Goal: Task Accomplishment & Management: Manage account settings

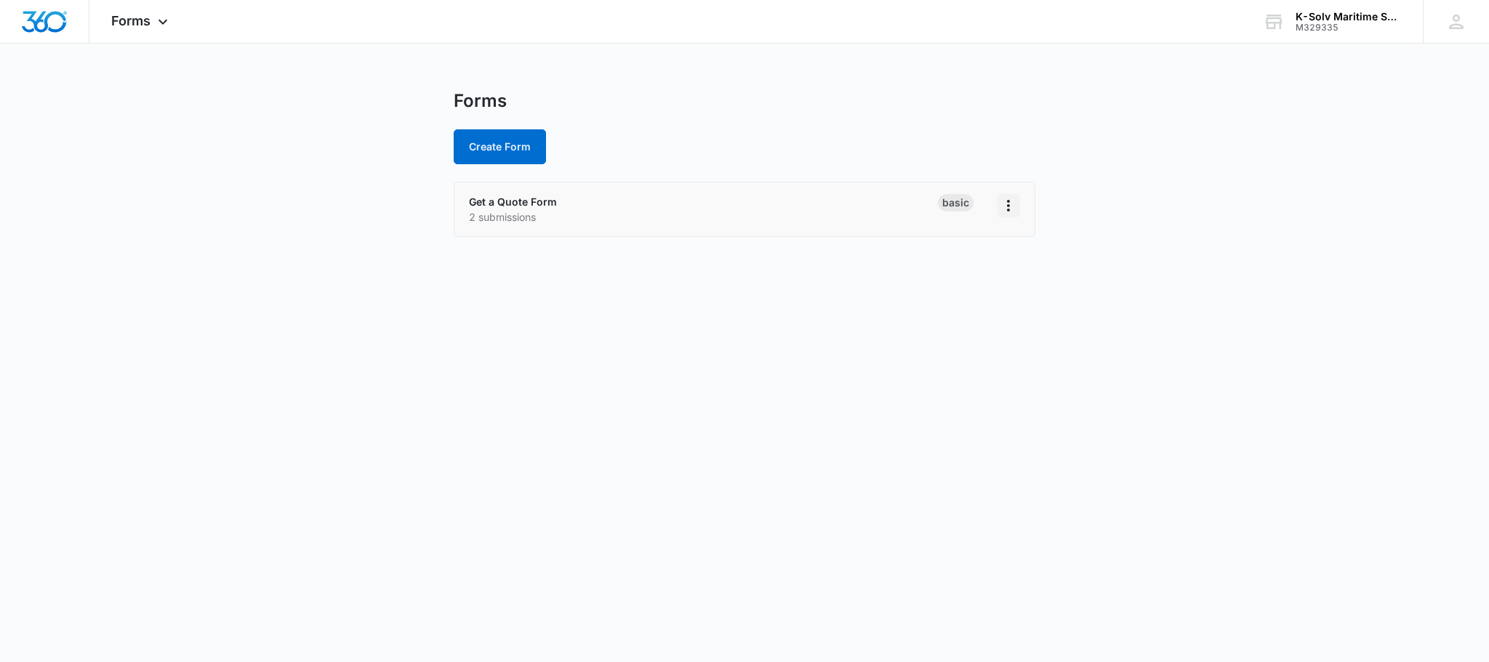
click at [1006, 203] on icon "Overflow Menu" at bounding box center [1008, 205] width 17 height 17
click at [887, 207] on div "Get a Quote Form 2 submissions" at bounding box center [703, 209] width 469 height 31
click at [503, 201] on link "Get a Quote Form" at bounding box center [513, 202] width 88 height 12
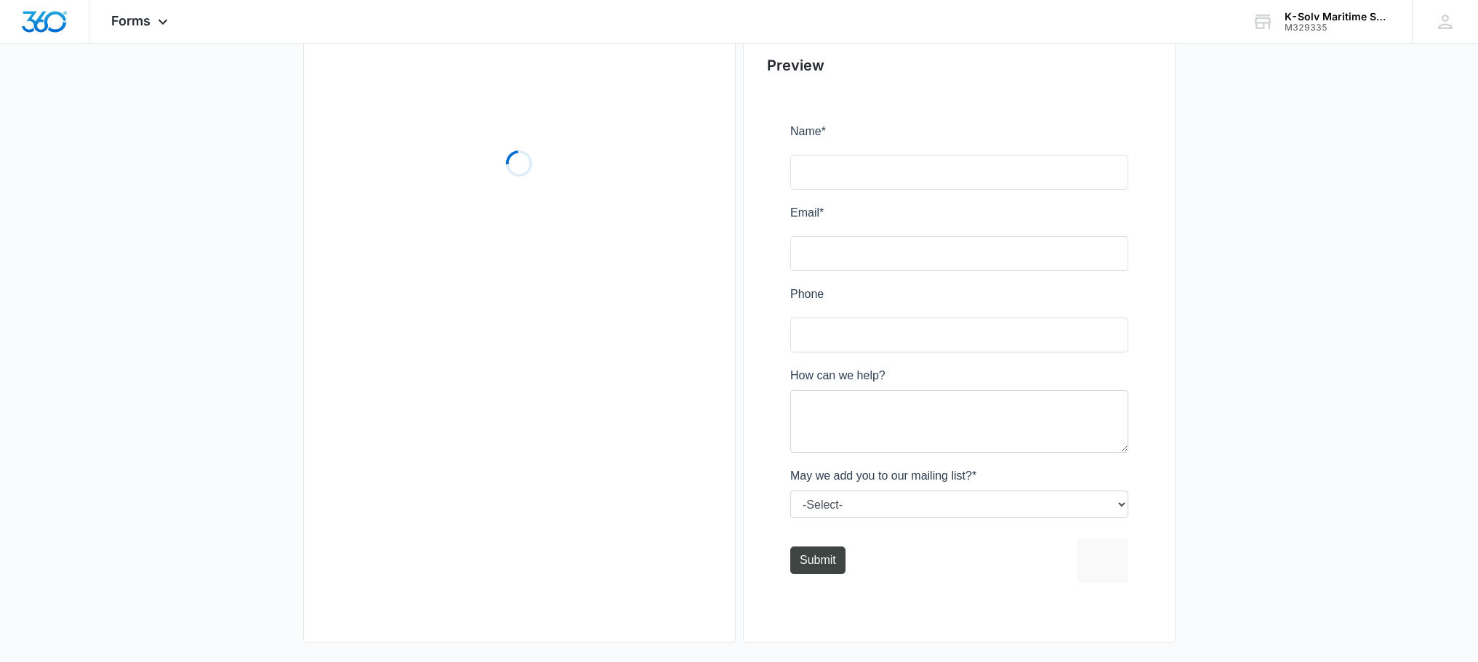
scroll to position [154, 0]
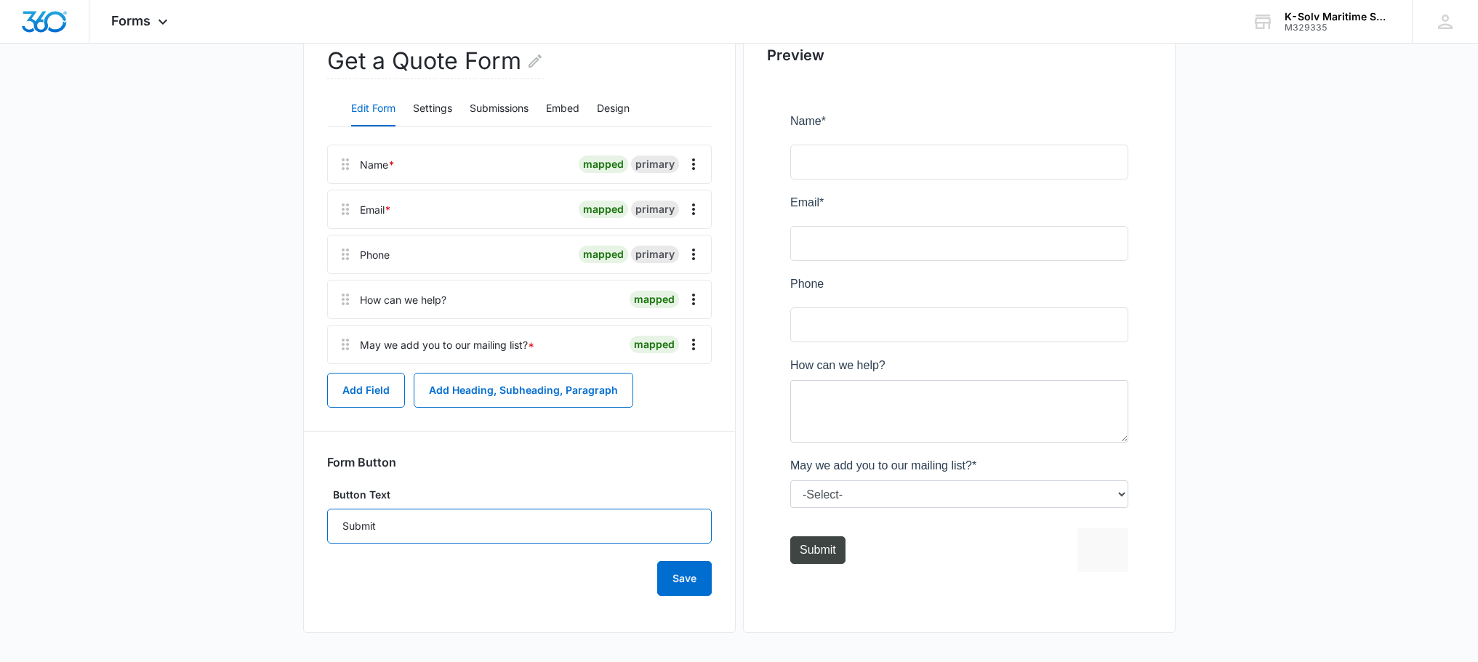
click at [588, 528] on input "Submit" at bounding box center [519, 526] width 385 height 35
click at [460, 574] on div "Save" at bounding box center [519, 570] width 385 height 52
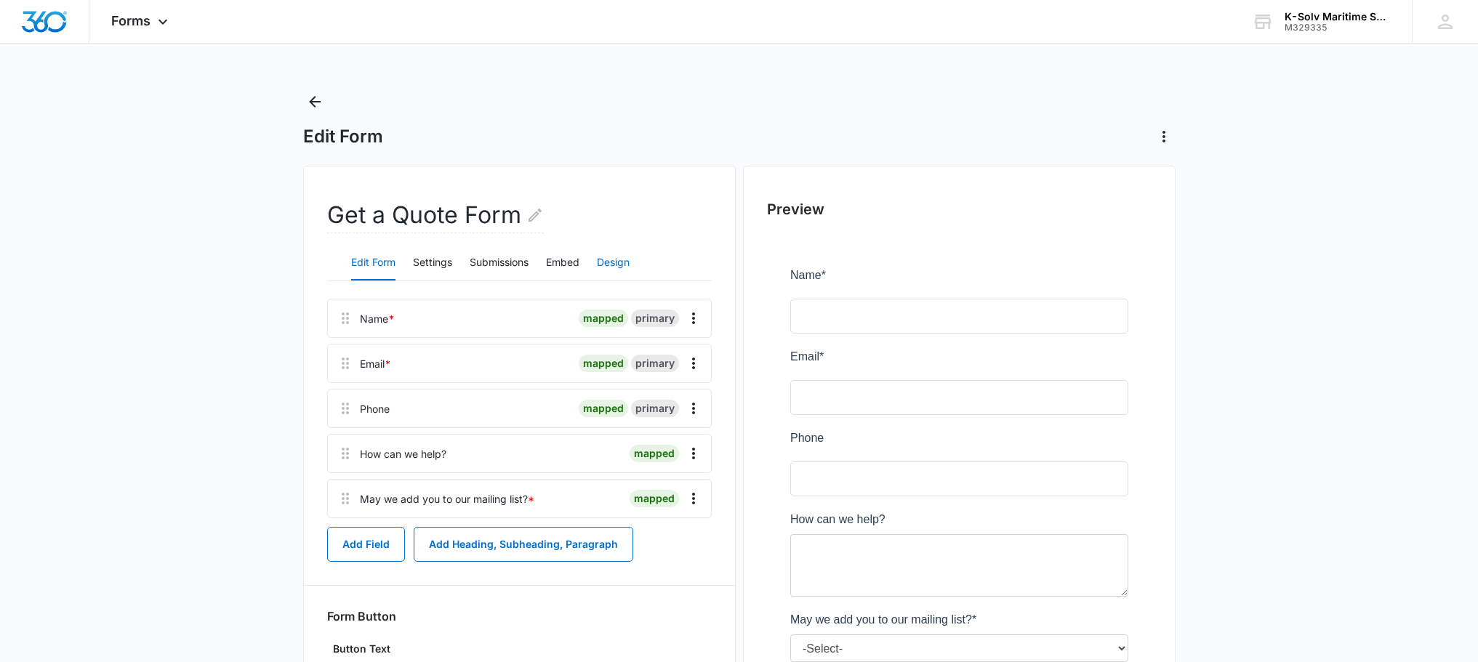
click at [615, 260] on button "Design" at bounding box center [613, 263] width 33 height 35
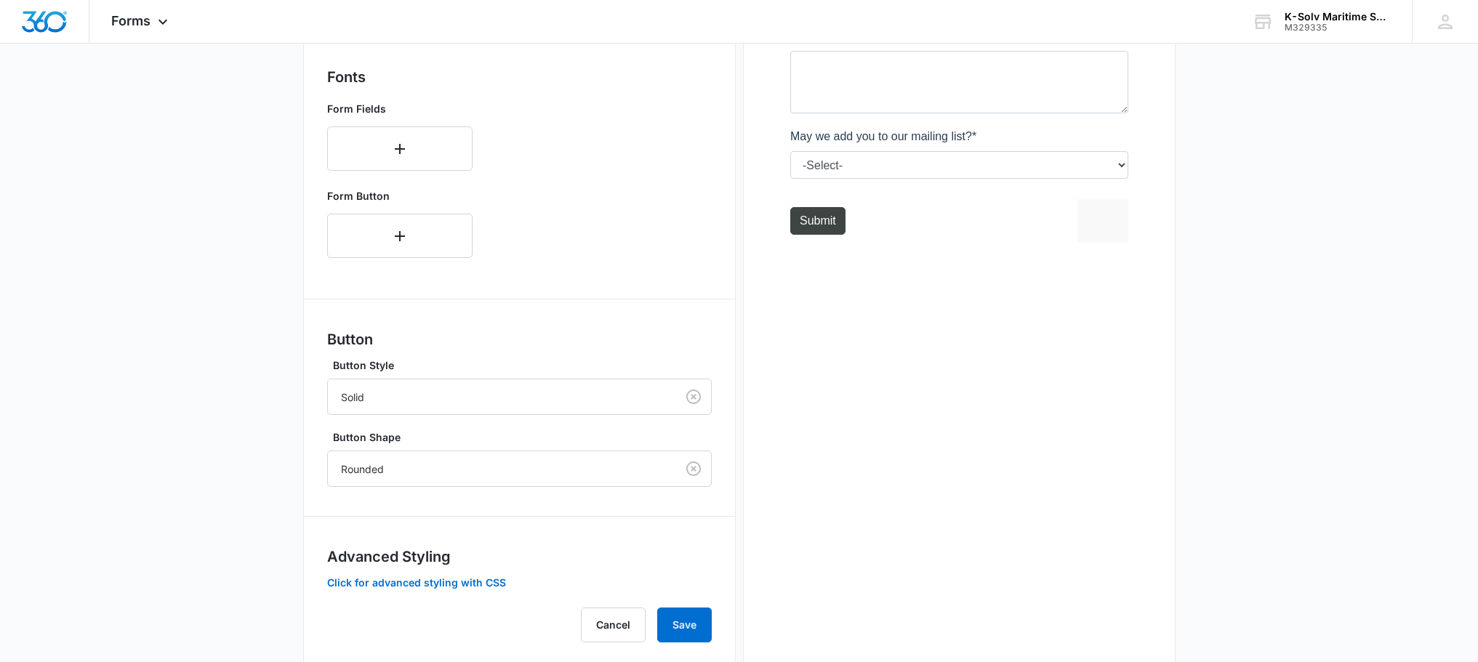
scroll to position [517, 0]
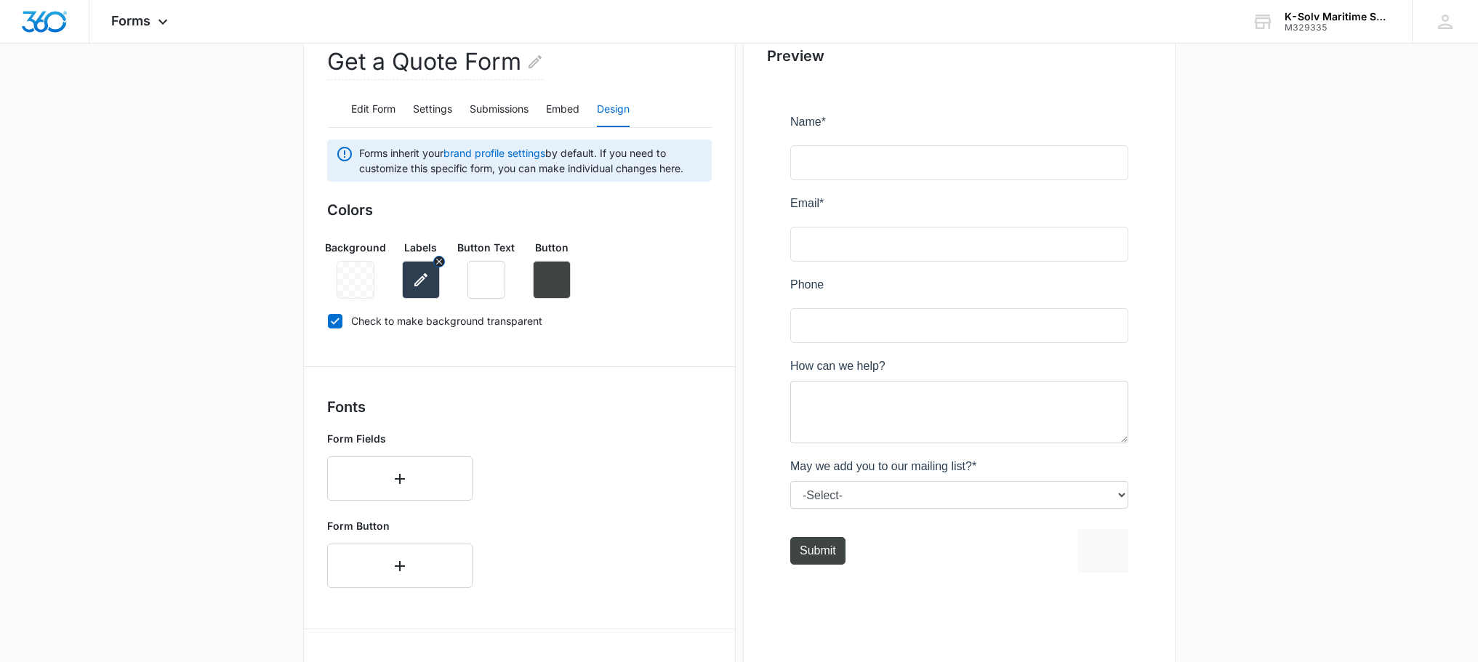
click at [424, 281] on icon "button" at bounding box center [420, 279] width 17 height 17
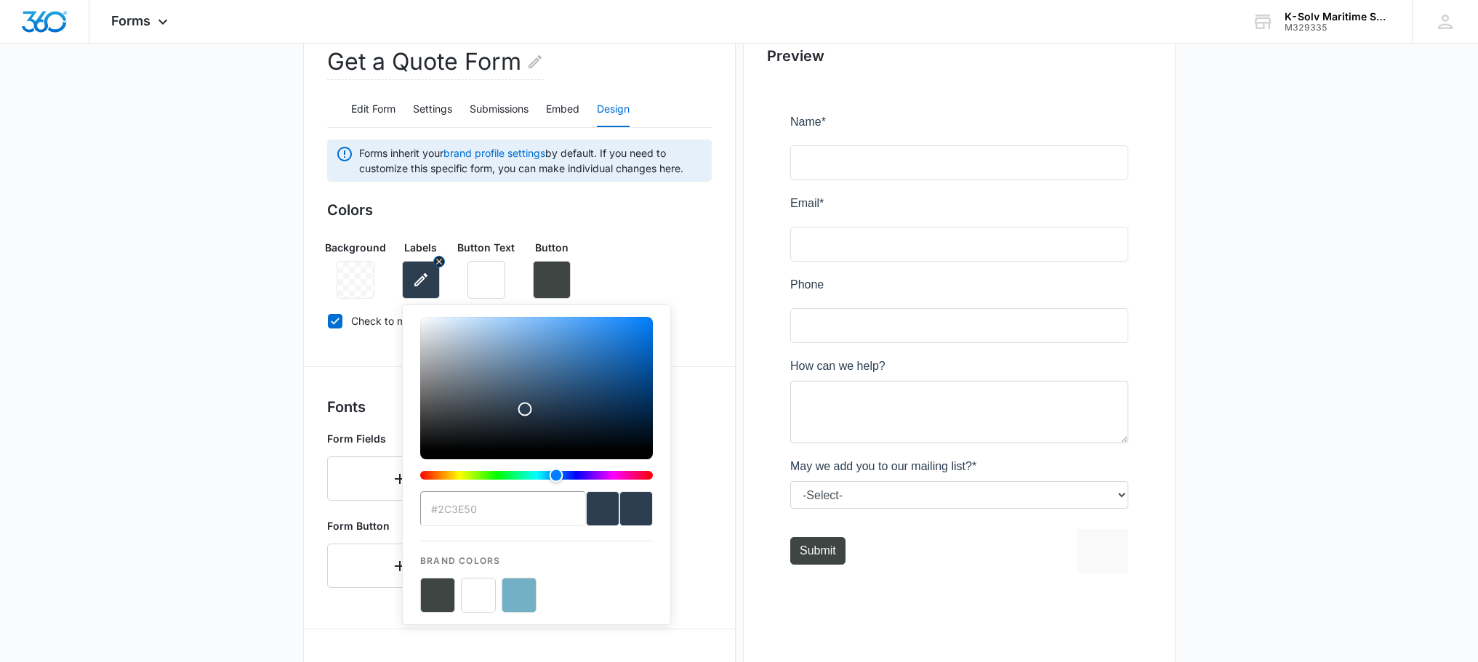
scroll to position [150, 0]
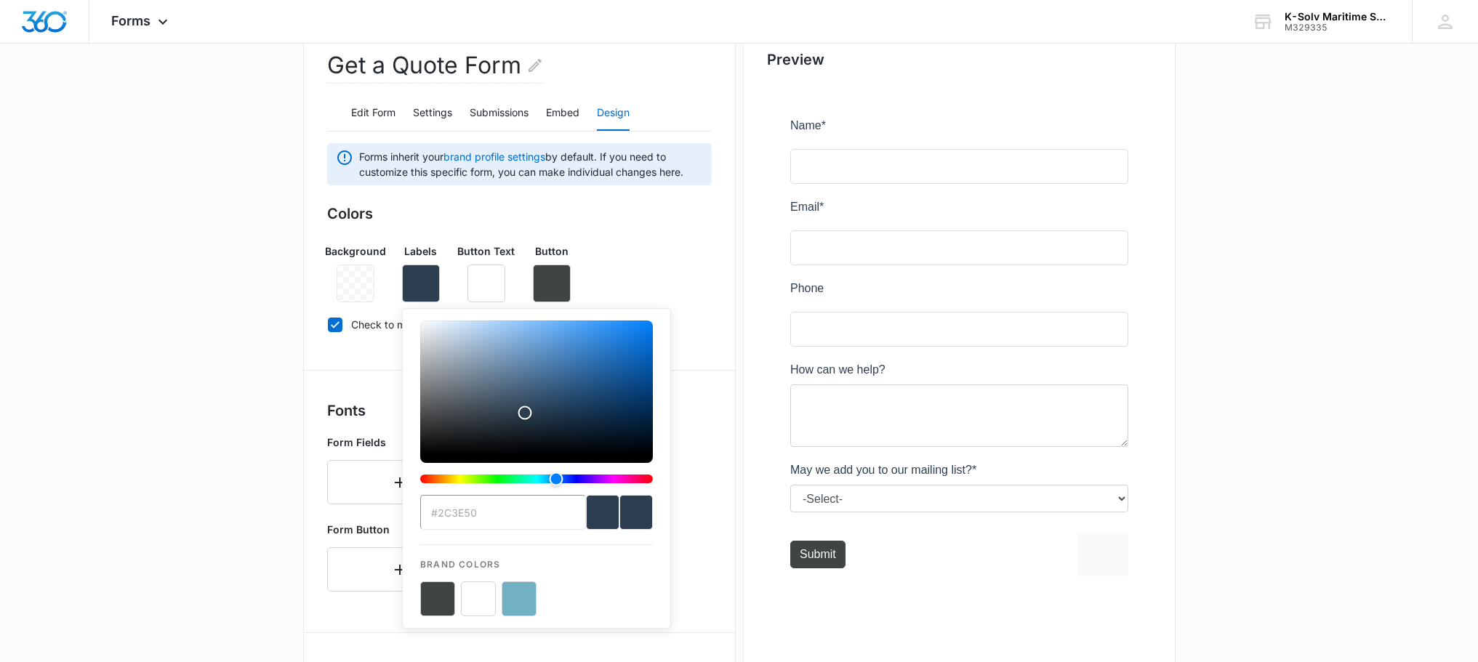
click at [501, 516] on input "#2C3E50" at bounding box center [503, 512] width 166 height 35
click at [502, 515] on input "#2C3E50" at bounding box center [503, 512] width 166 height 35
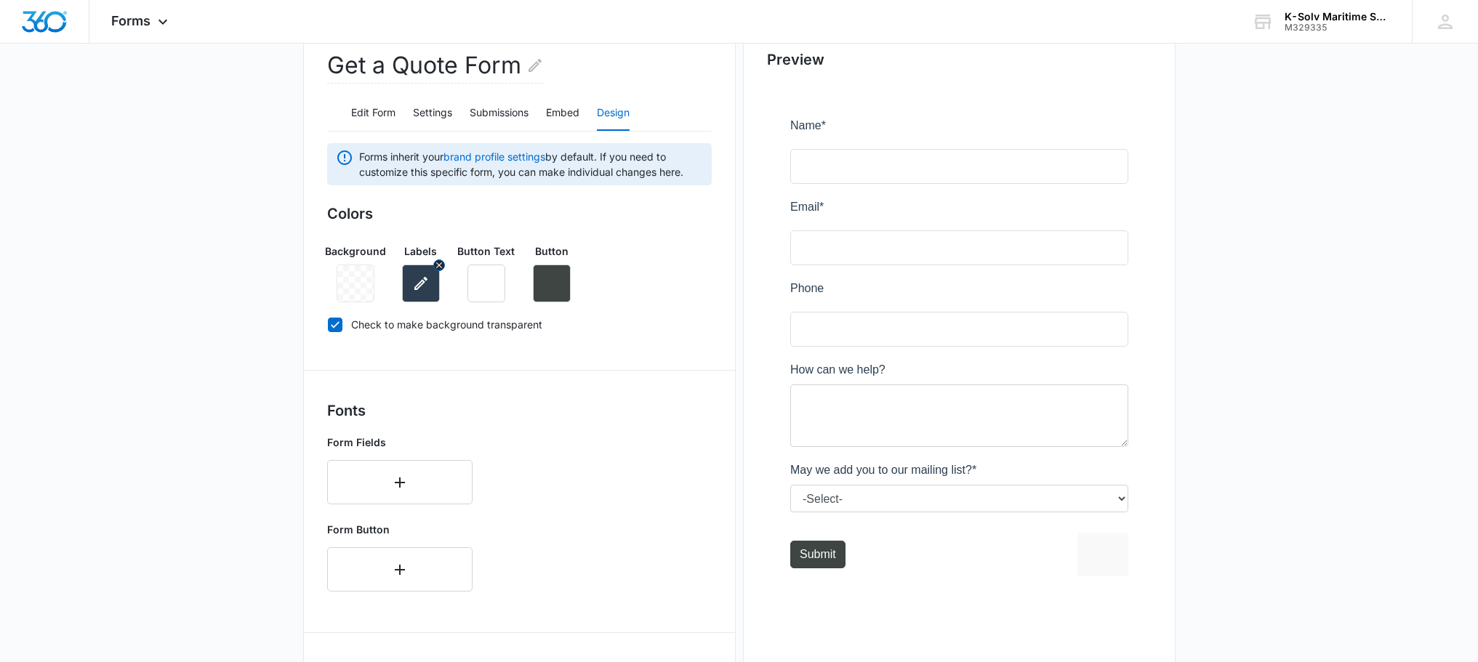
click at [417, 293] on button "button" at bounding box center [421, 284] width 38 height 38
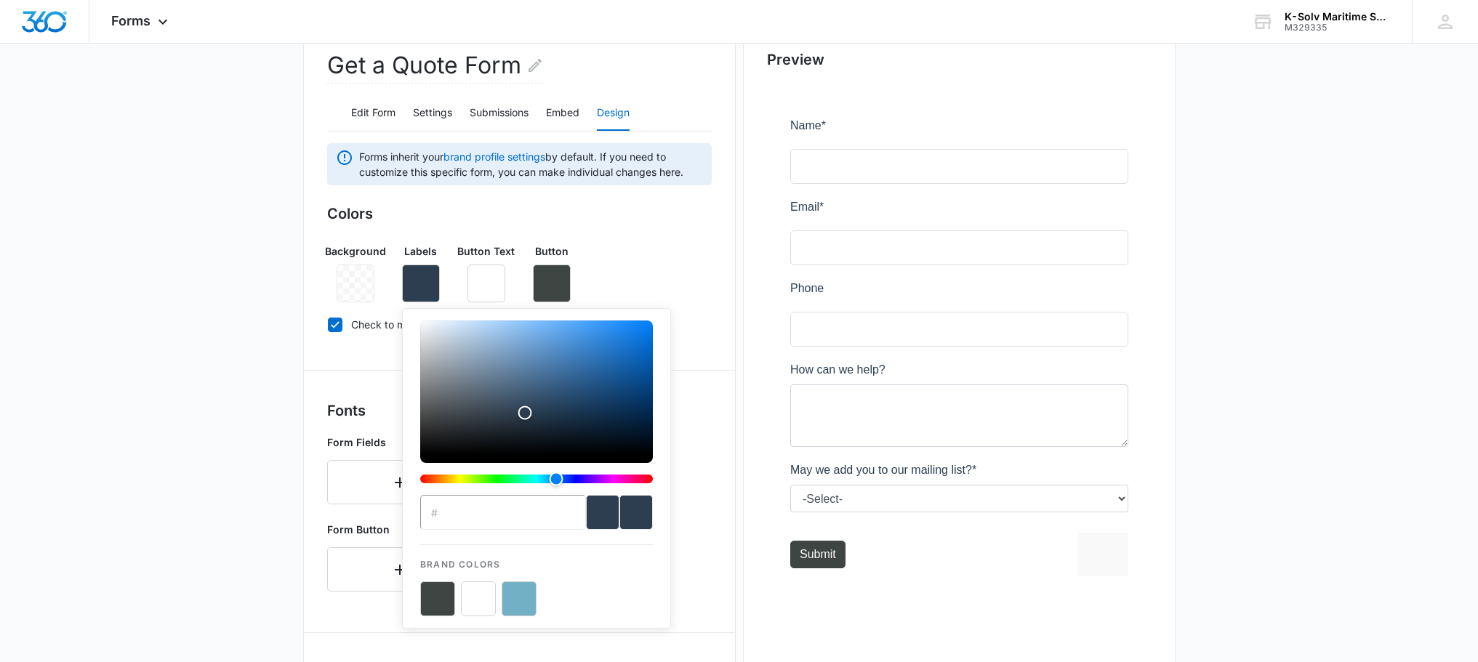
type input "#FDB414"
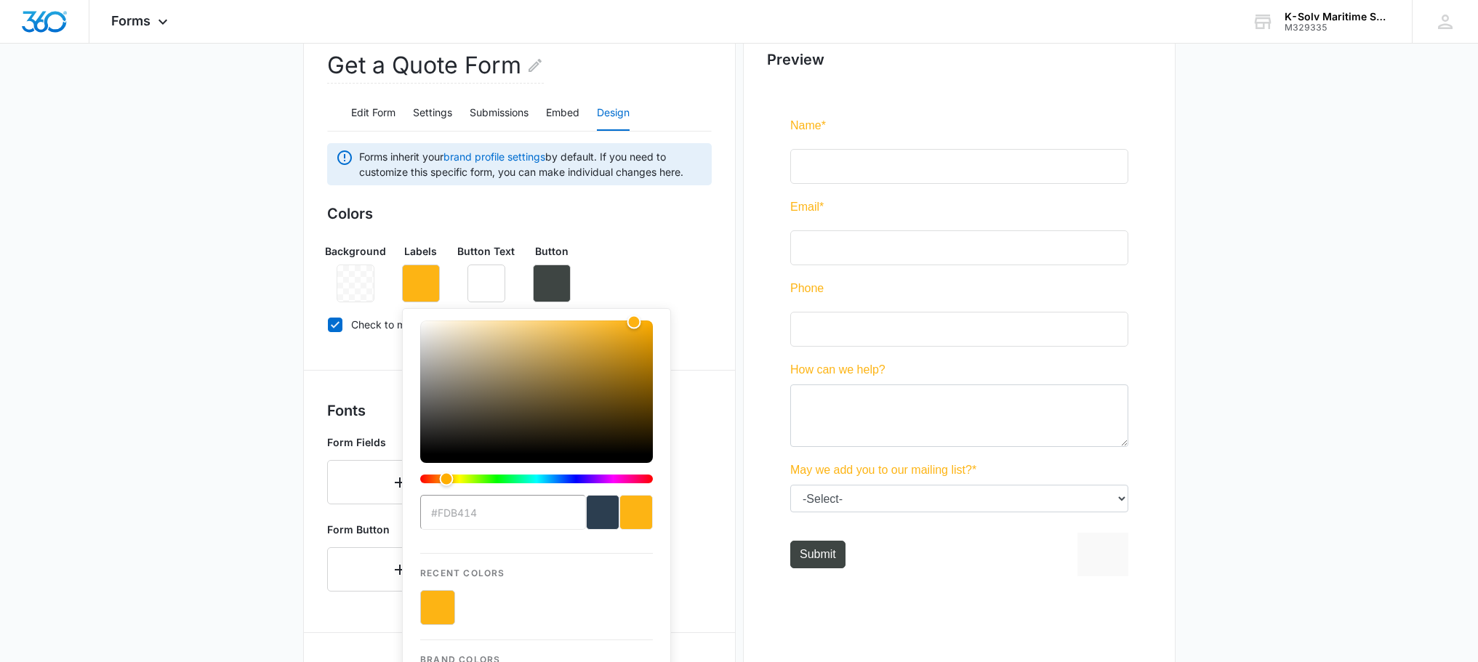
click at [664, 267] on div "Background Labels #FDB414 Recent Colors Brand Colors Button Text Button" at bounding box center [519, 267] width 385 height 71
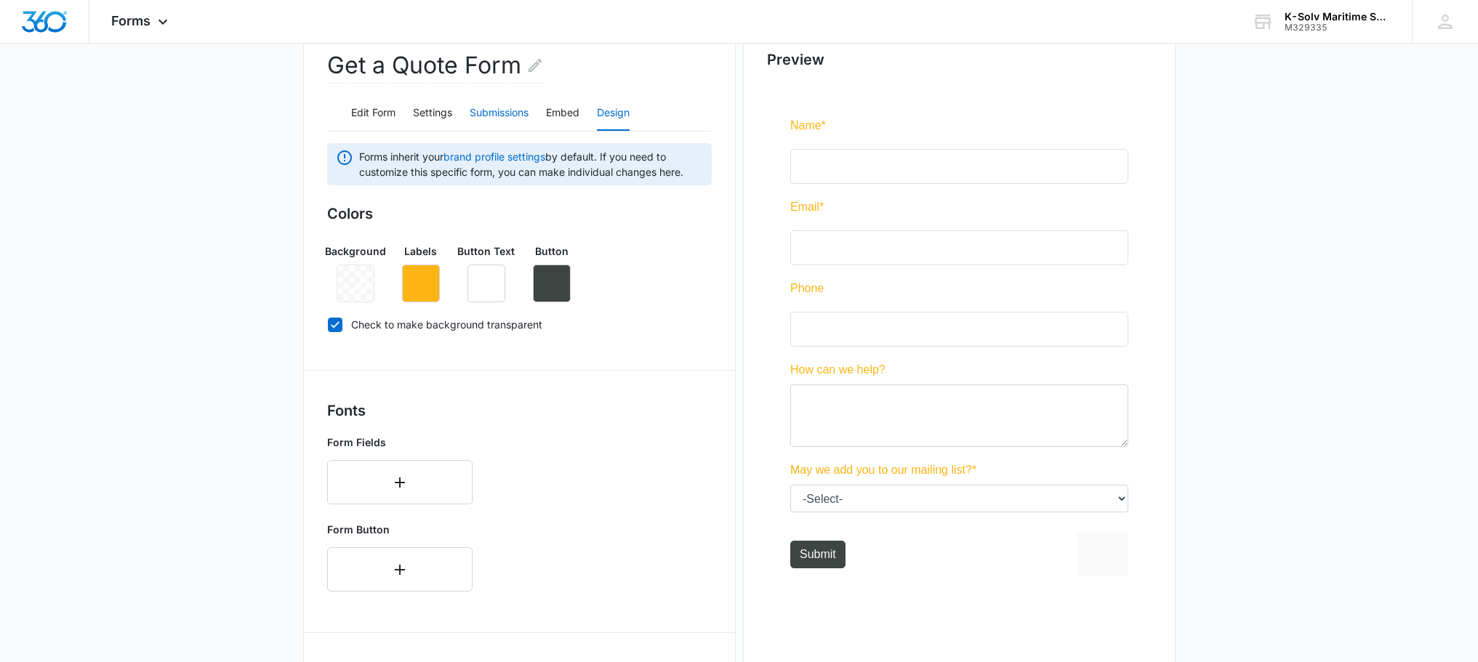
click at [512, 109] on button "Submissions" at bounding box center [499, 113] width 59 height 35
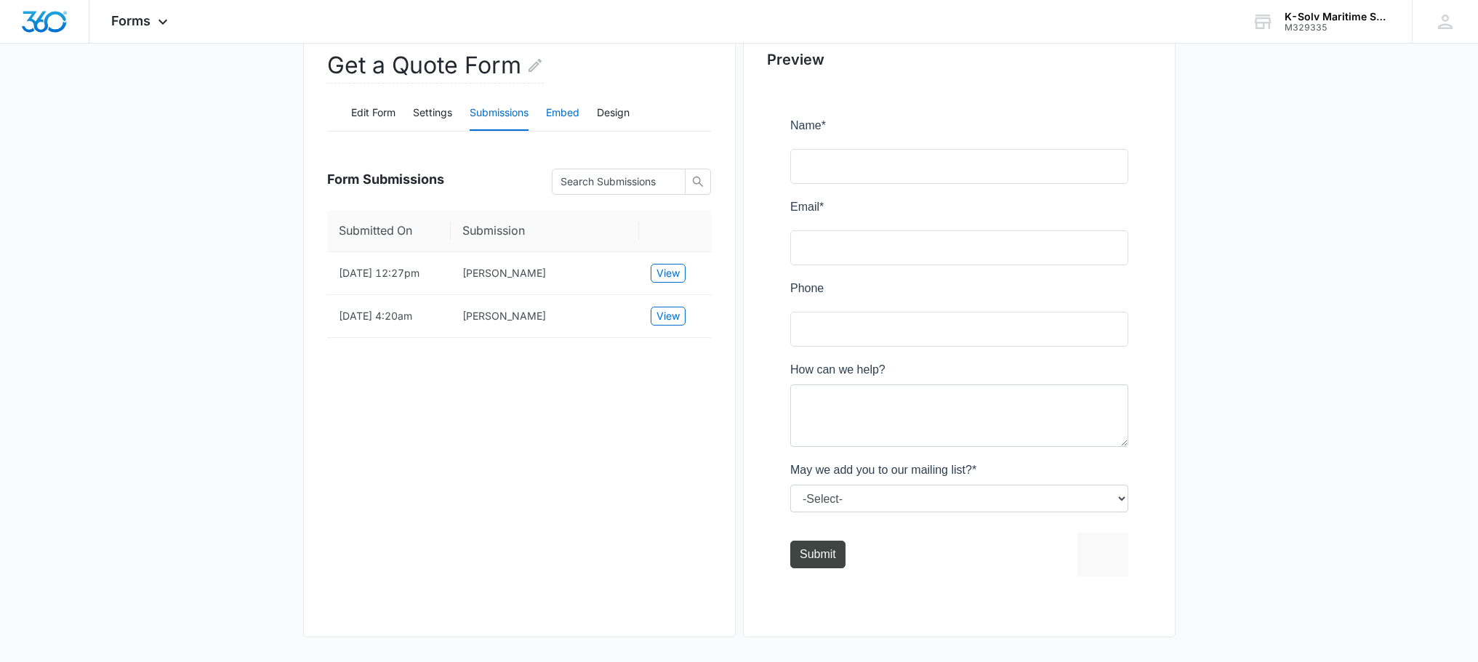
click at [572, 113] on button "Embed" at bounding box center [562, 113] width 33 height 35
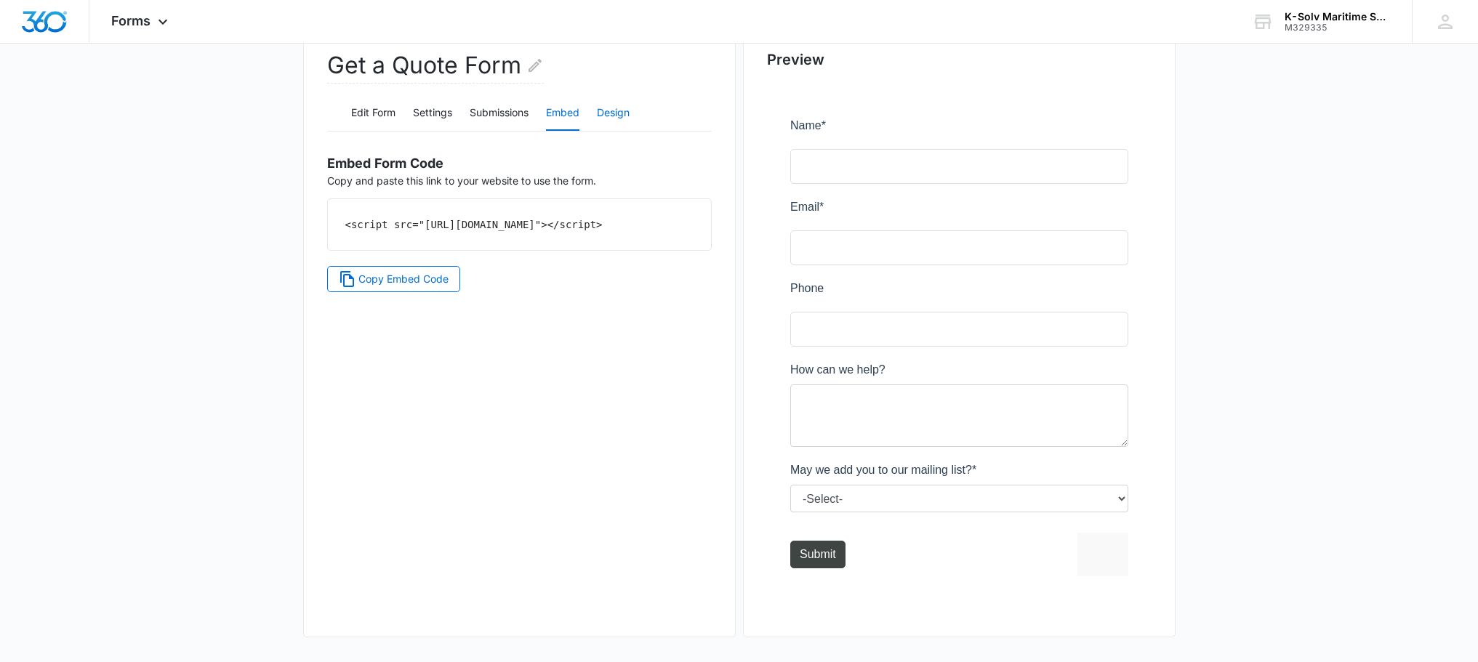
click at [608, 118] on button "Design" at bounding box center [613, 113] width 33 height 35
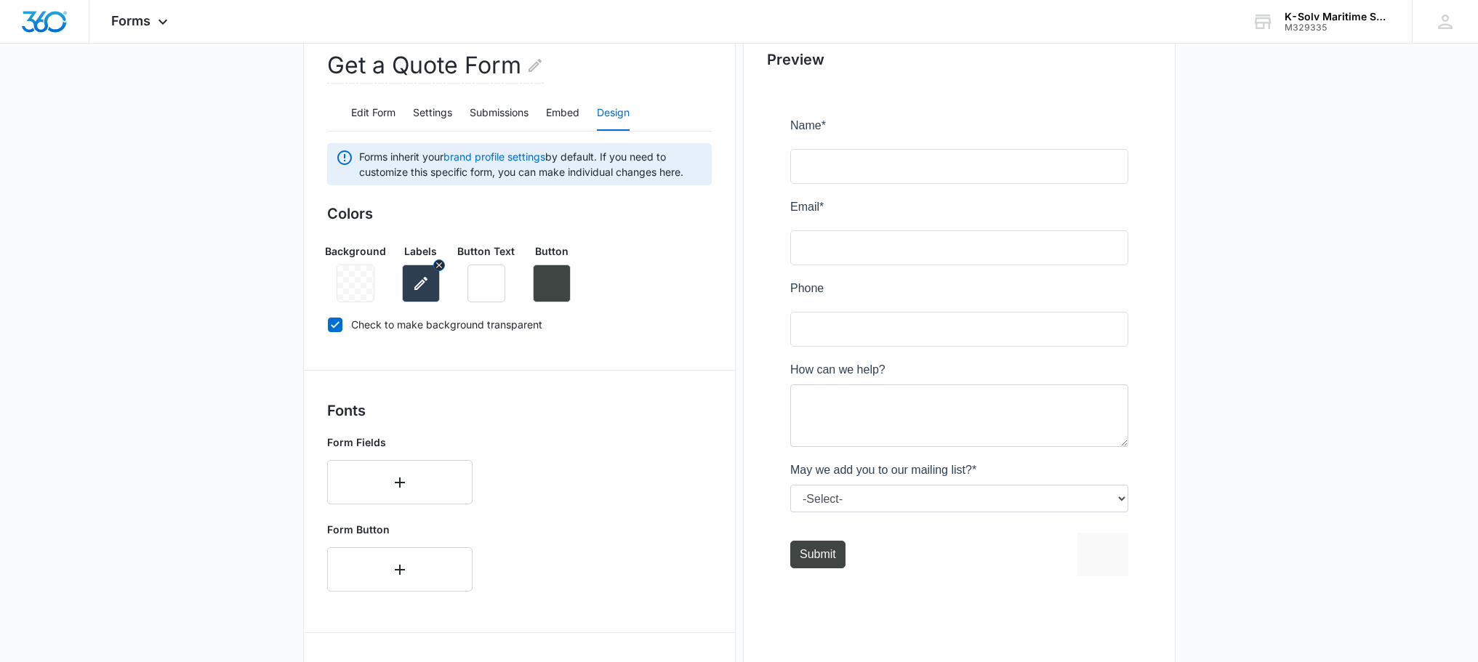
click at [423, 285] on icon "button" at bounding box center [420, 283] width 17 height 17
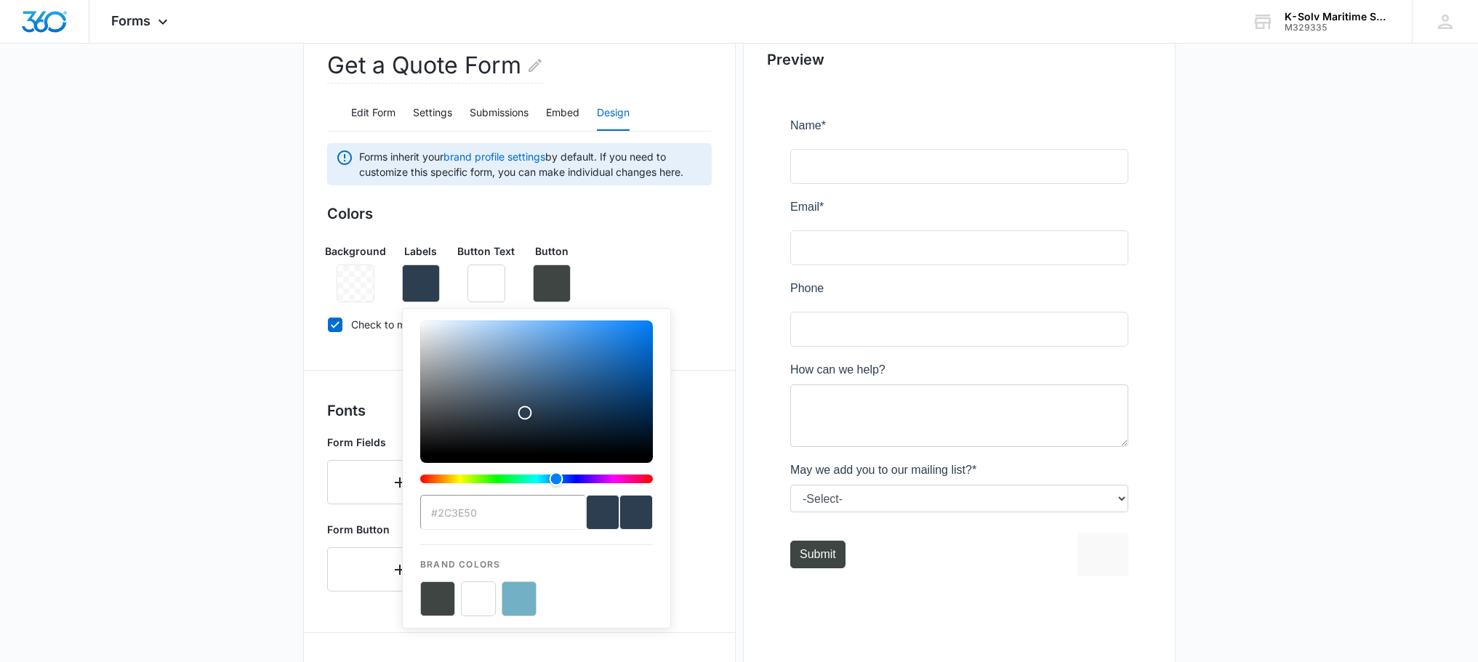
click at [499, 514] on input "#2C3E50" at bounding box center [503, 512] width 166 height 35
click at [499, 513] on input "#2C3E50" at bounding box center [503, 512] width 166 height 35
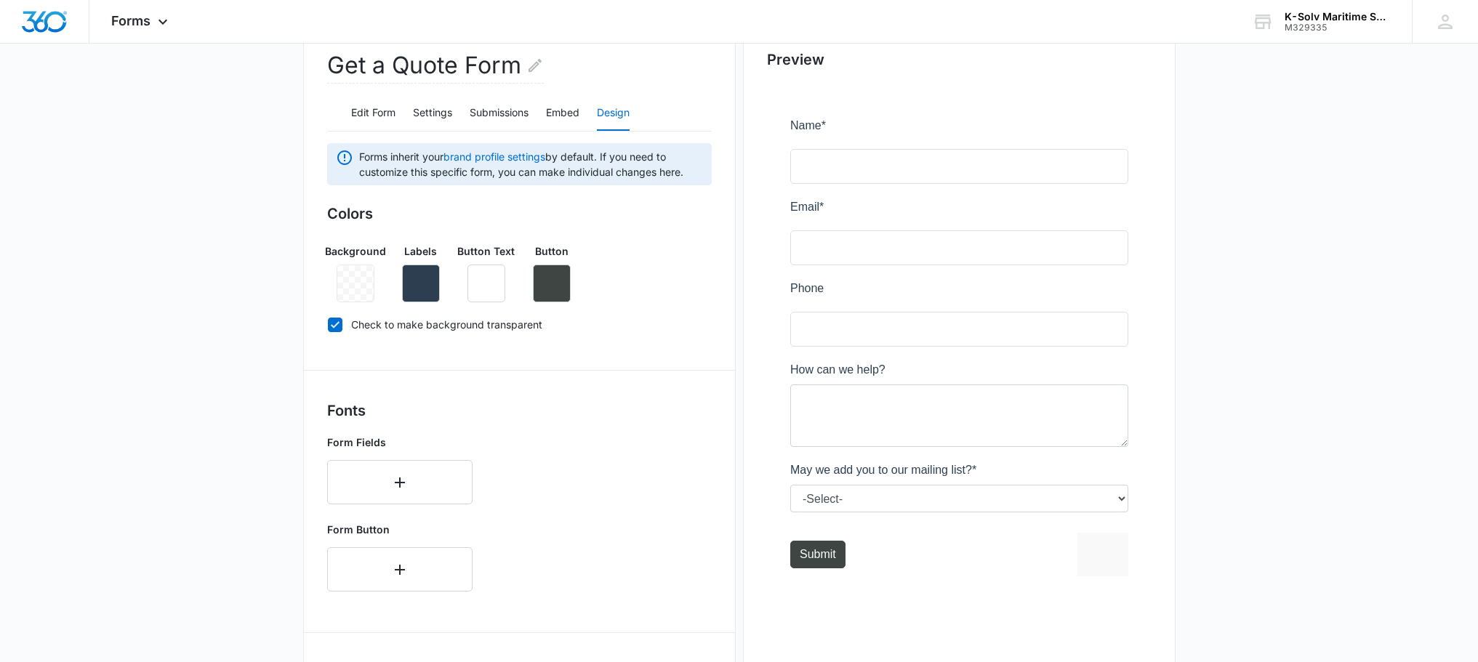
click at [627, 252] on div "Background Labels Button Text Button" at bounding box center [519, 267] width 385 height 71
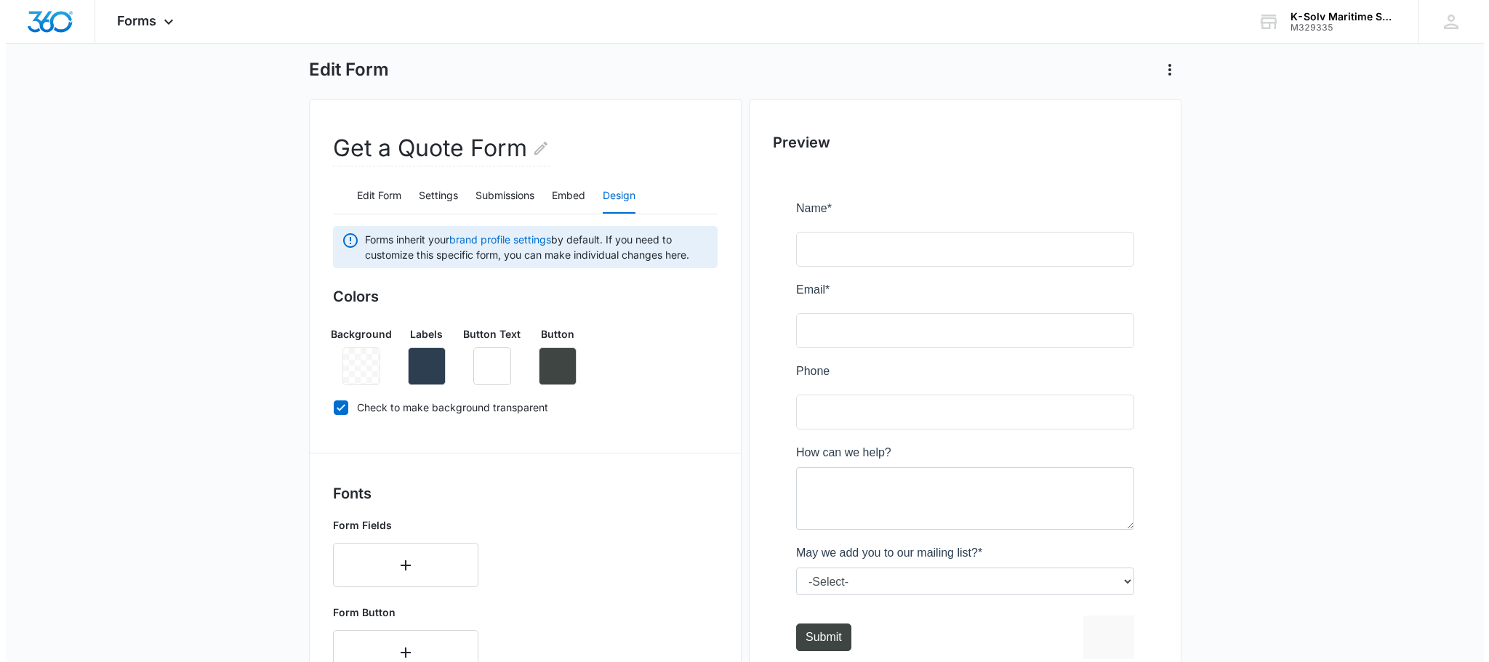
scroll to position [0, 0]
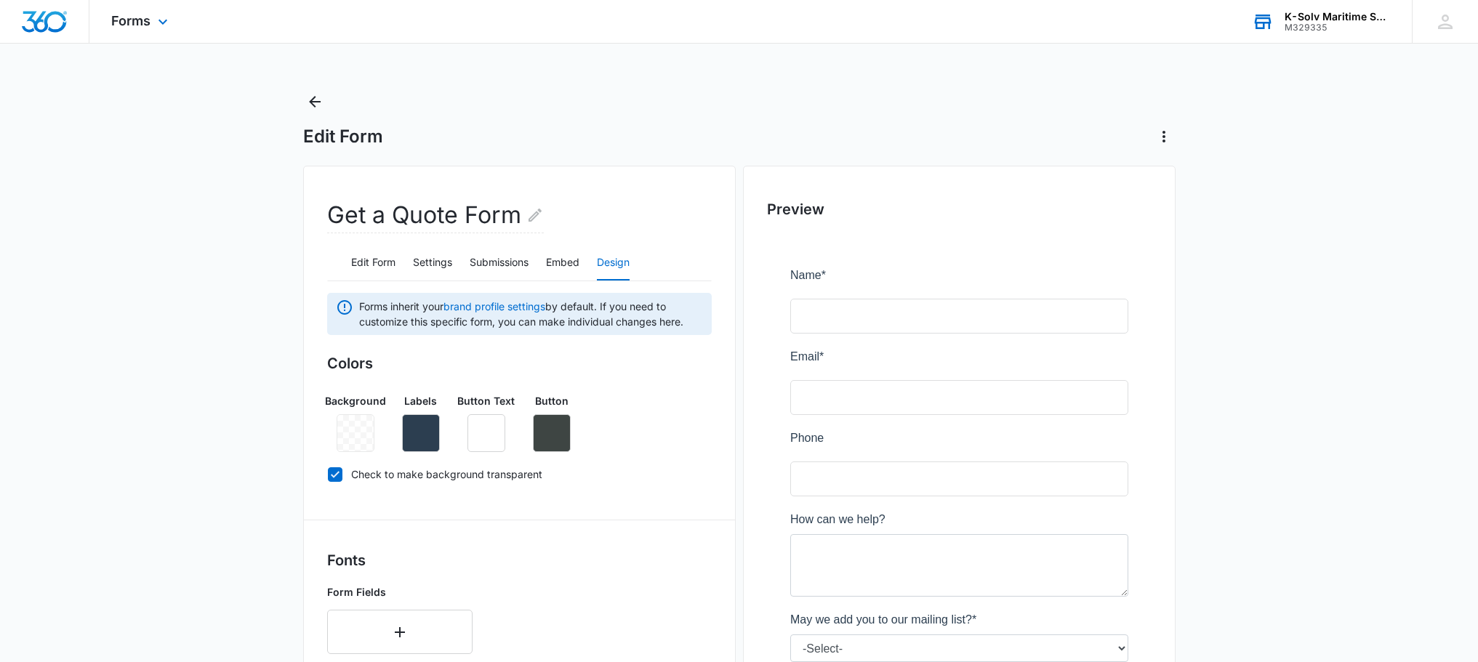
click at [1322, 21] on div "K-Solv Maritime Services" at bounding box center [1338, 17] width 106 height 12
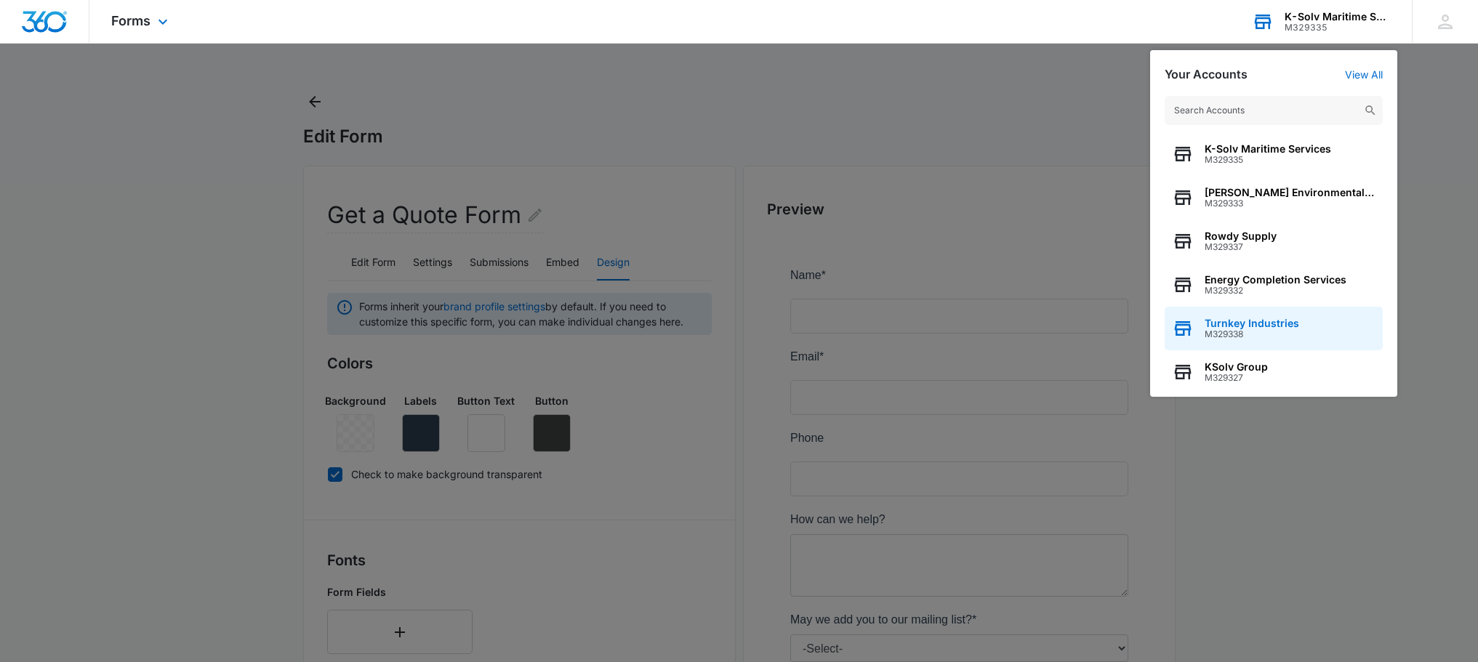
click at [1250, 325] on span "Turnkey Industries" at bounding box center [1252, 324] width 95 height 12
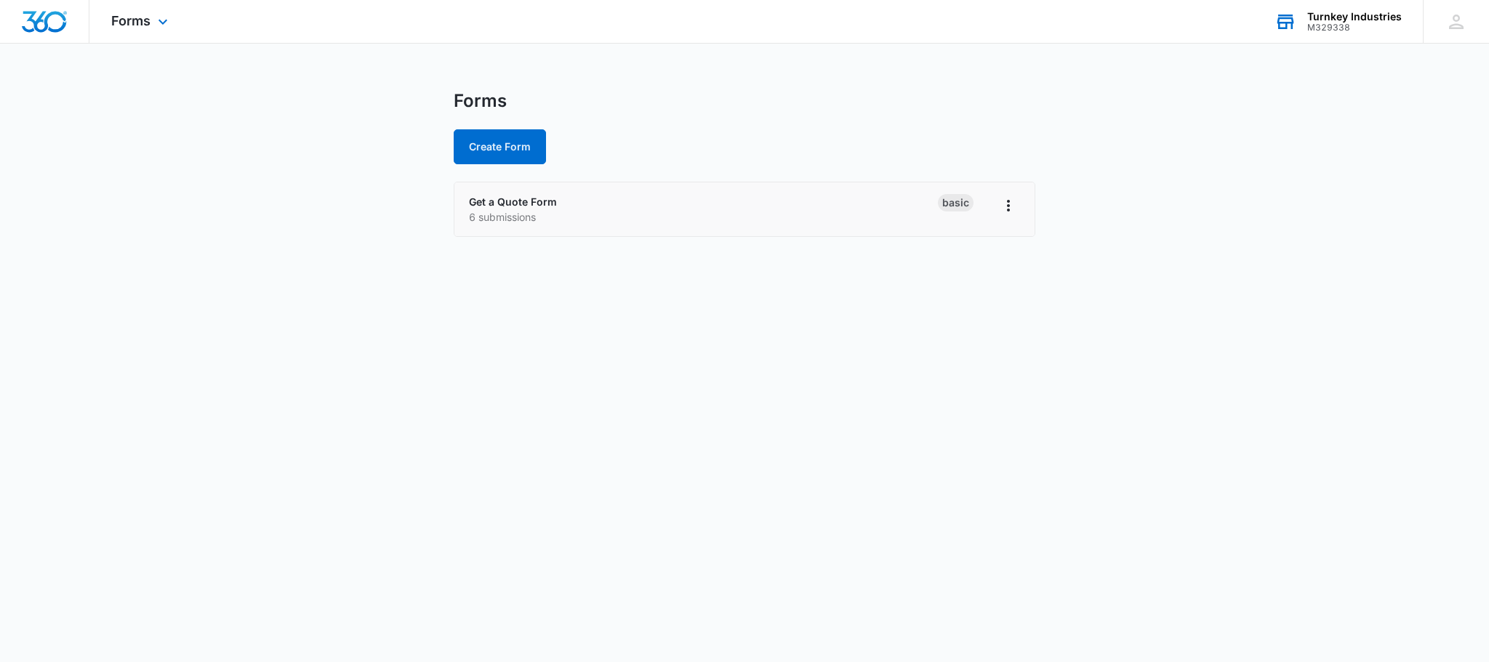
click at [813, 222] on p "6 submissions" at bounding box center [703, 216] width 469 height 15
click at [1012, 206] on icon "Overflow Menu" at bounding box center [1008, 205] width 17 height 17
click at [672, 200] on div "Get a Quote Form 6 submissions" at bounding box center [703, 209] width 469 height 31
click at [537, 198] on link "Get a Quote Form" at bounding box center [513, 202] width 88 height 12
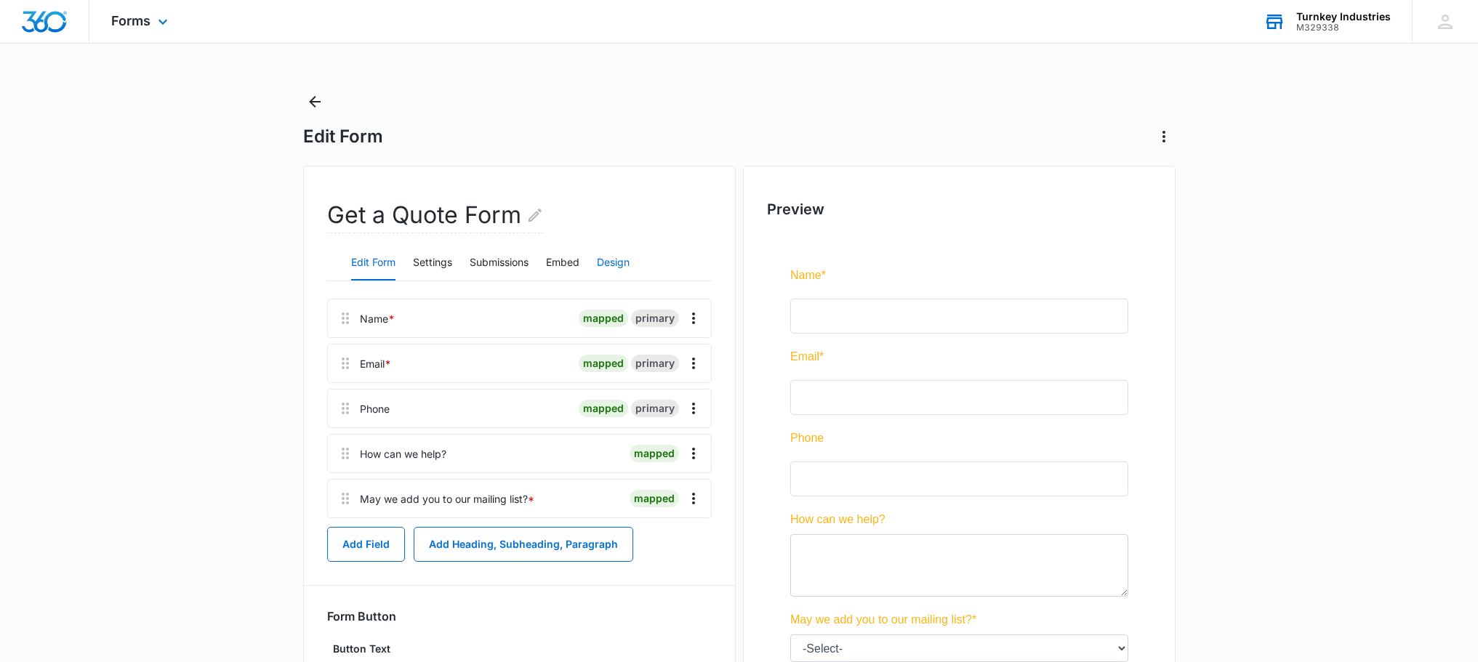
click at [602, 259] on button "Design" at bounding box center [613, 263] width 33 height 35
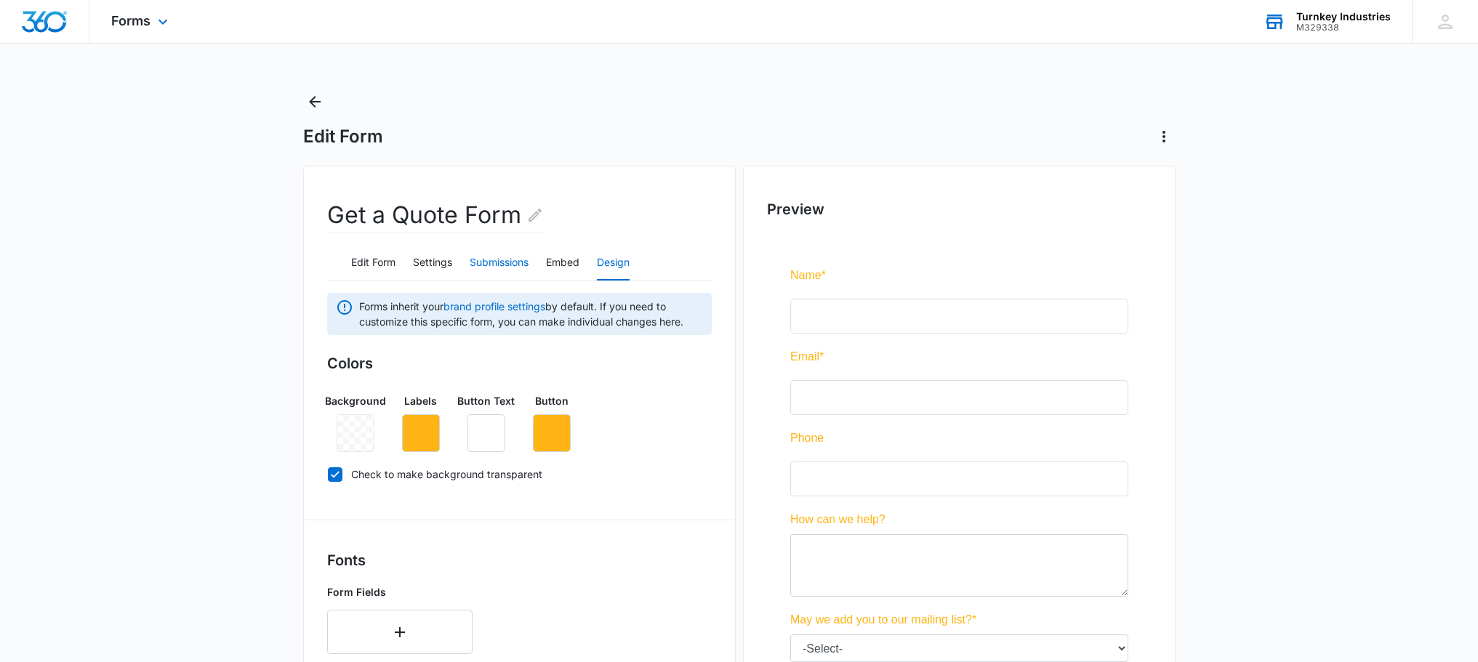
click at [507, 269] on button "Submissions" at bounding box center [499, 263] width 59 height 35
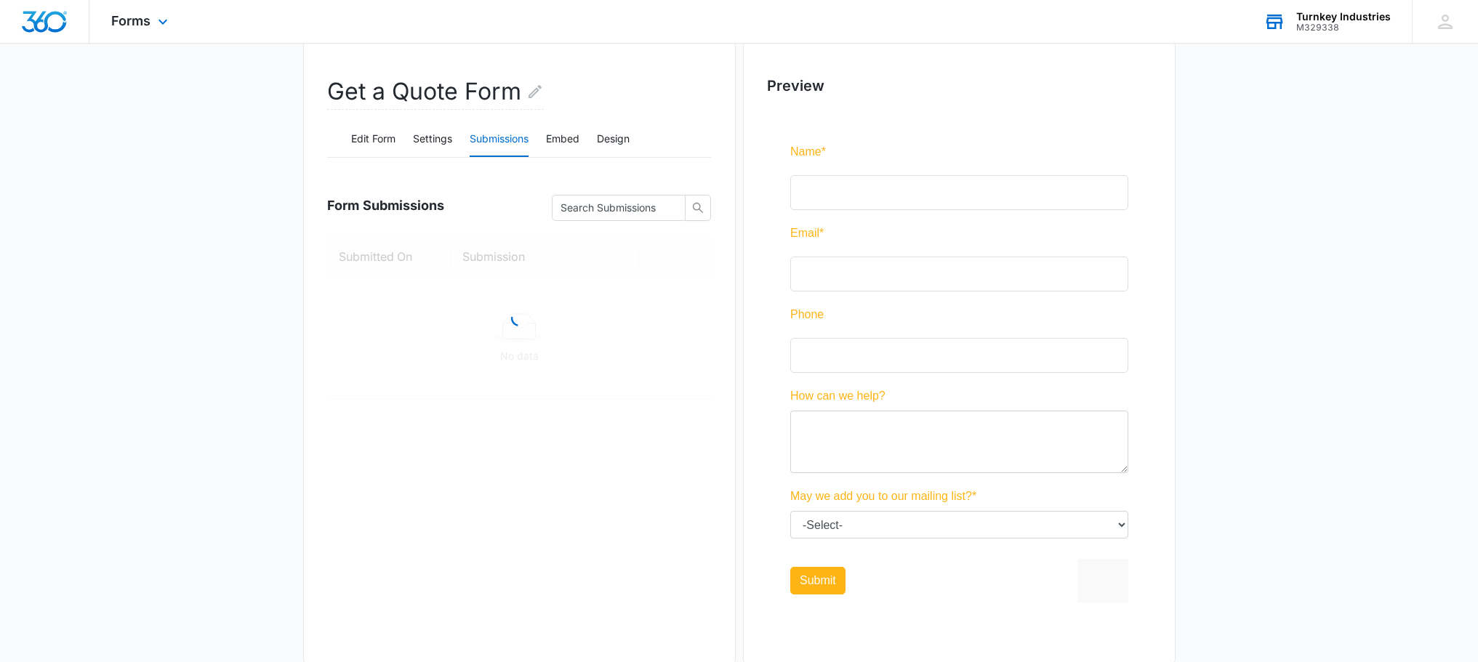
scroll to position [154, 0]
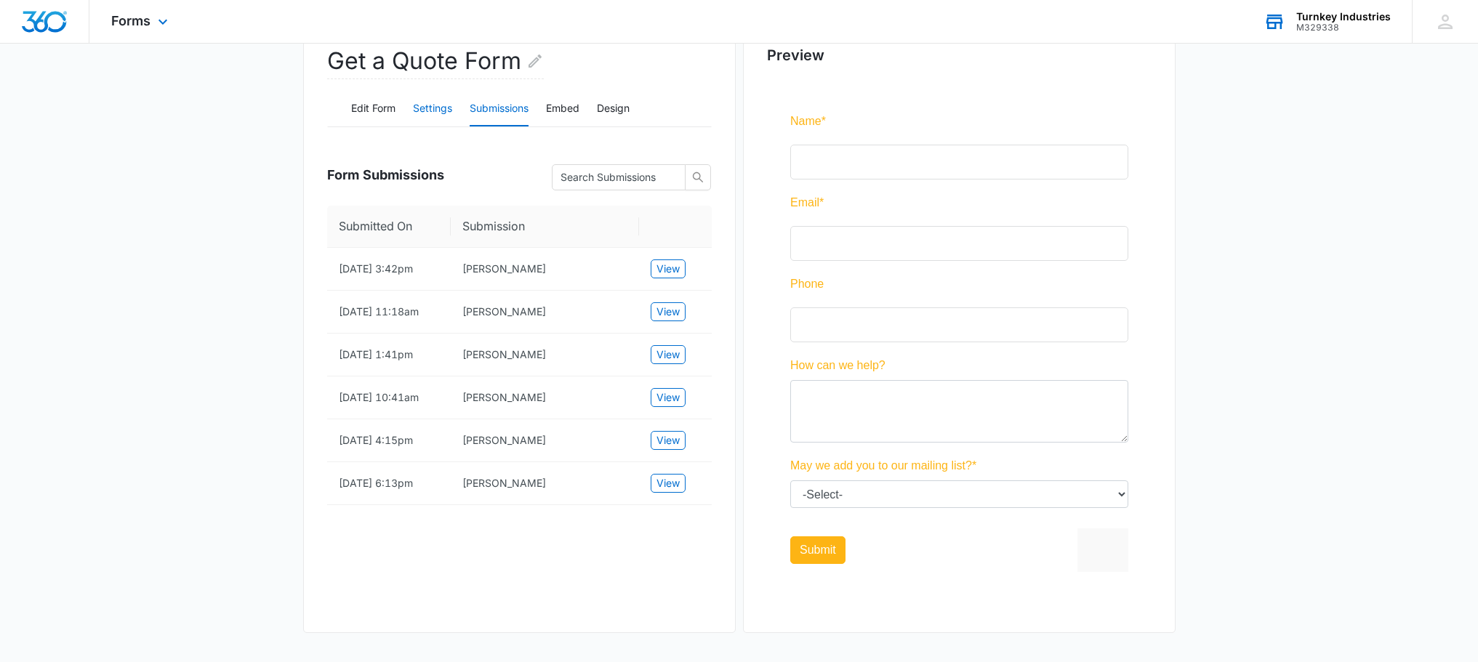
click at [427, 114] on button "Settings" at bounding box center [432, 109] width 39 height 35
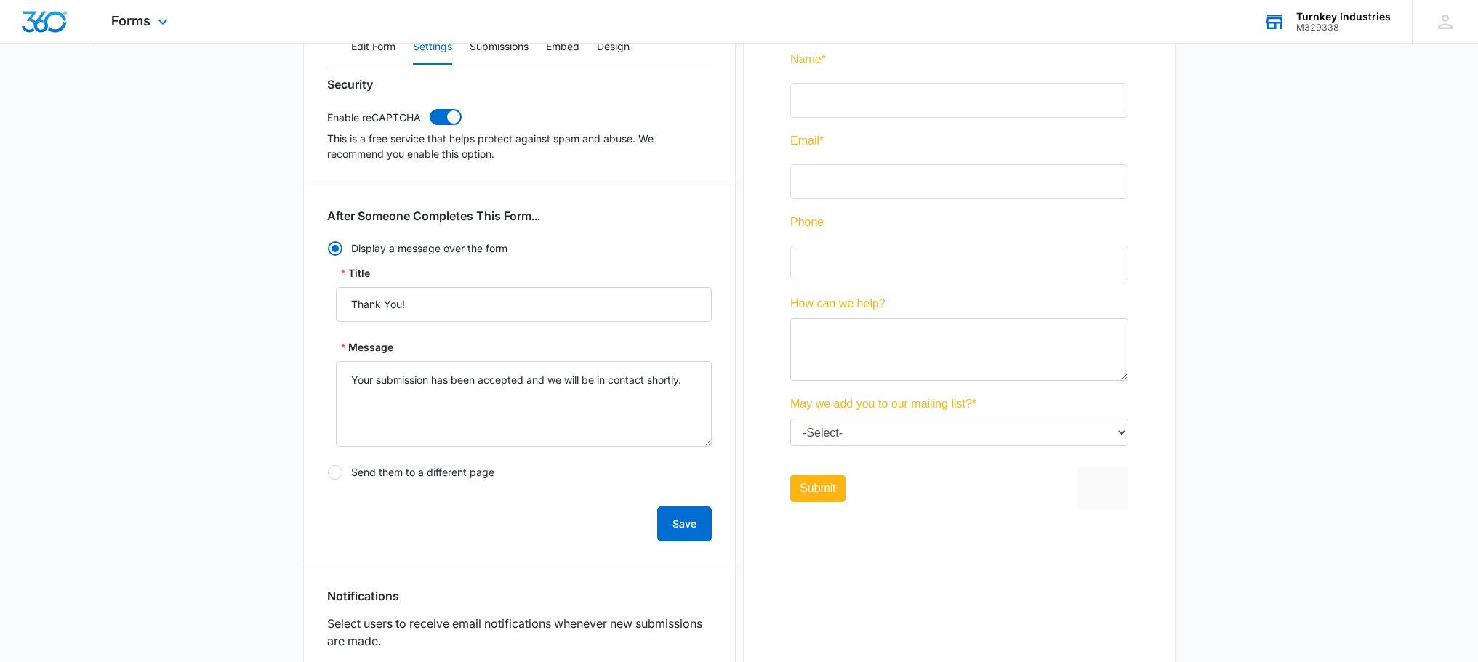
scroll to position [190, 0]
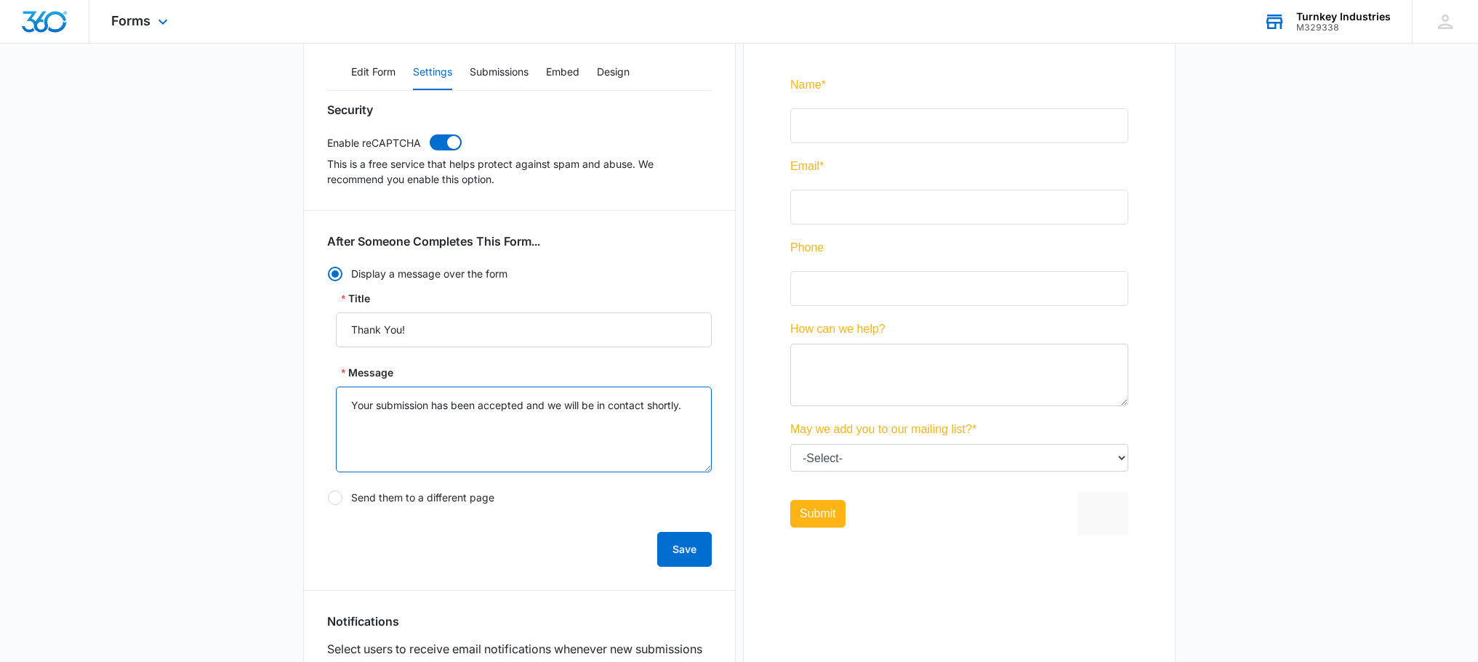
click at [491, 428] on textarea "Your submission has been accepted and we will be in contact shortly." at bounding box center [524, 430] width 376 height 86
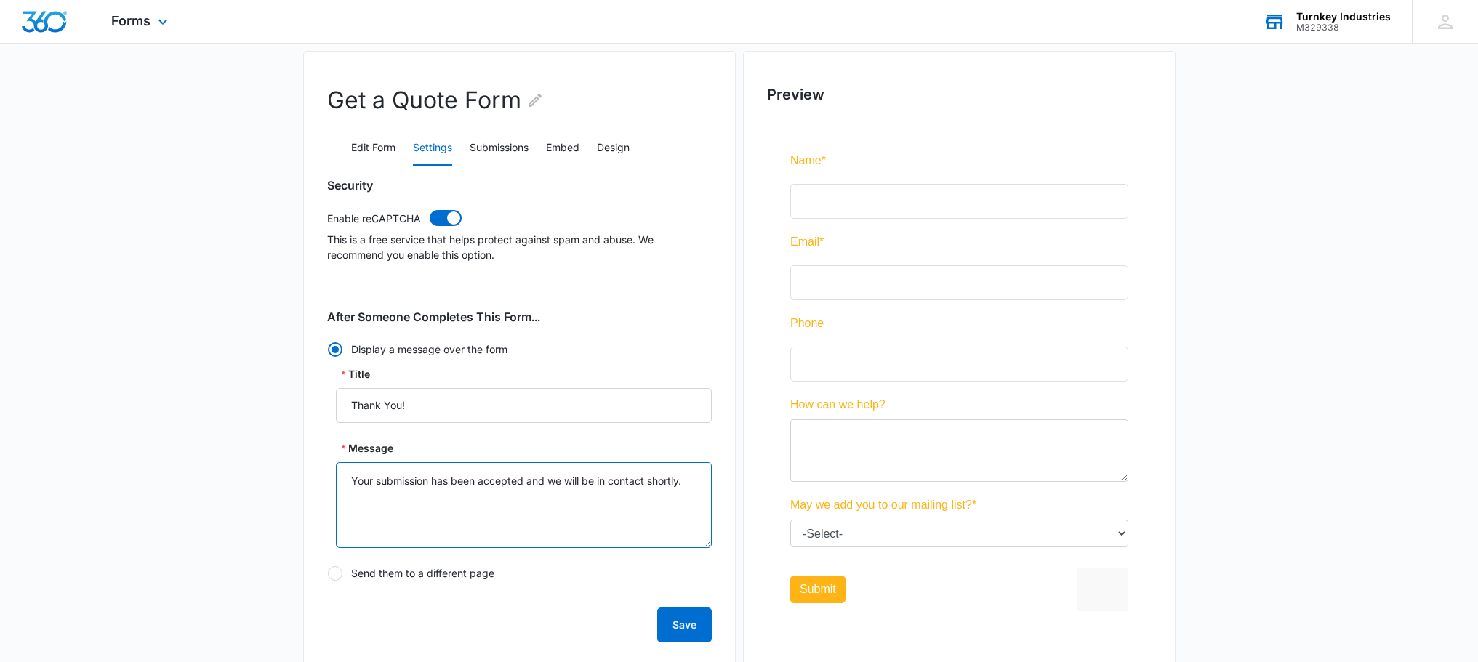
scroll to position [45, 0]
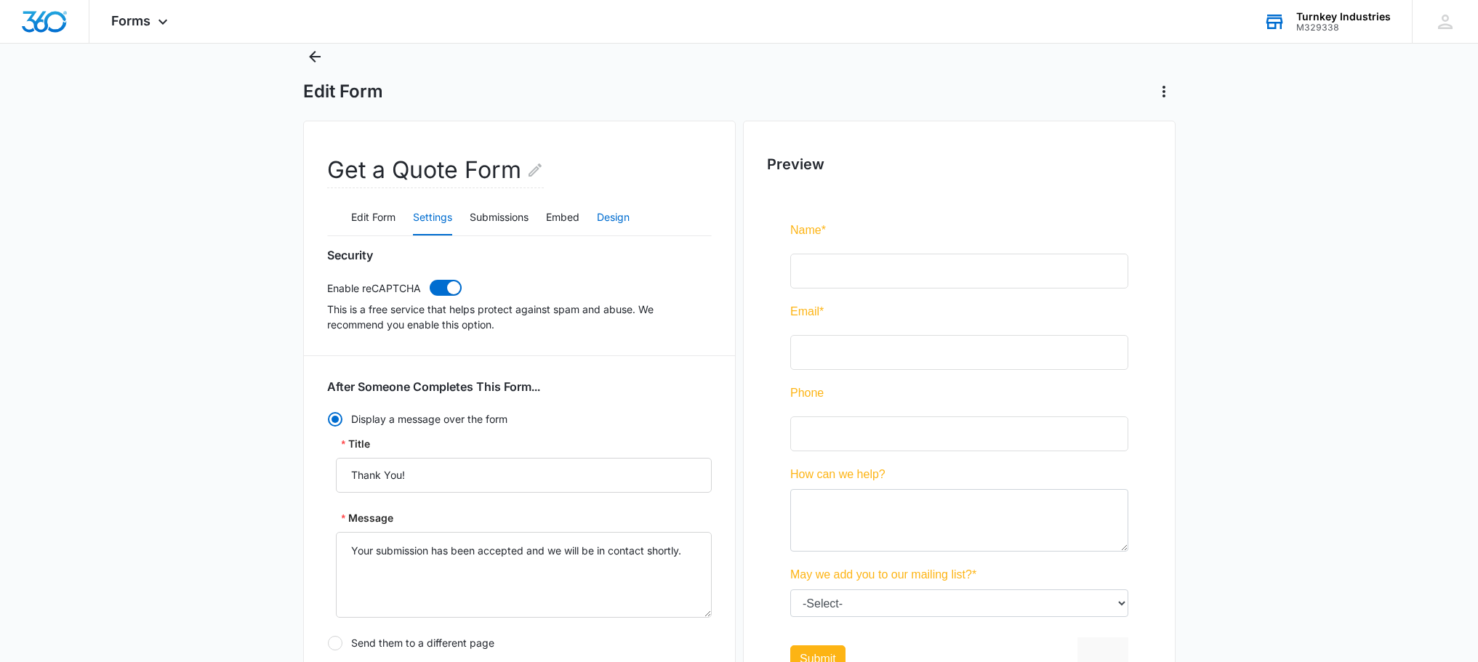
click at [617, 214] on button "Design" at bounding box center [613, 218] width 33 height 35
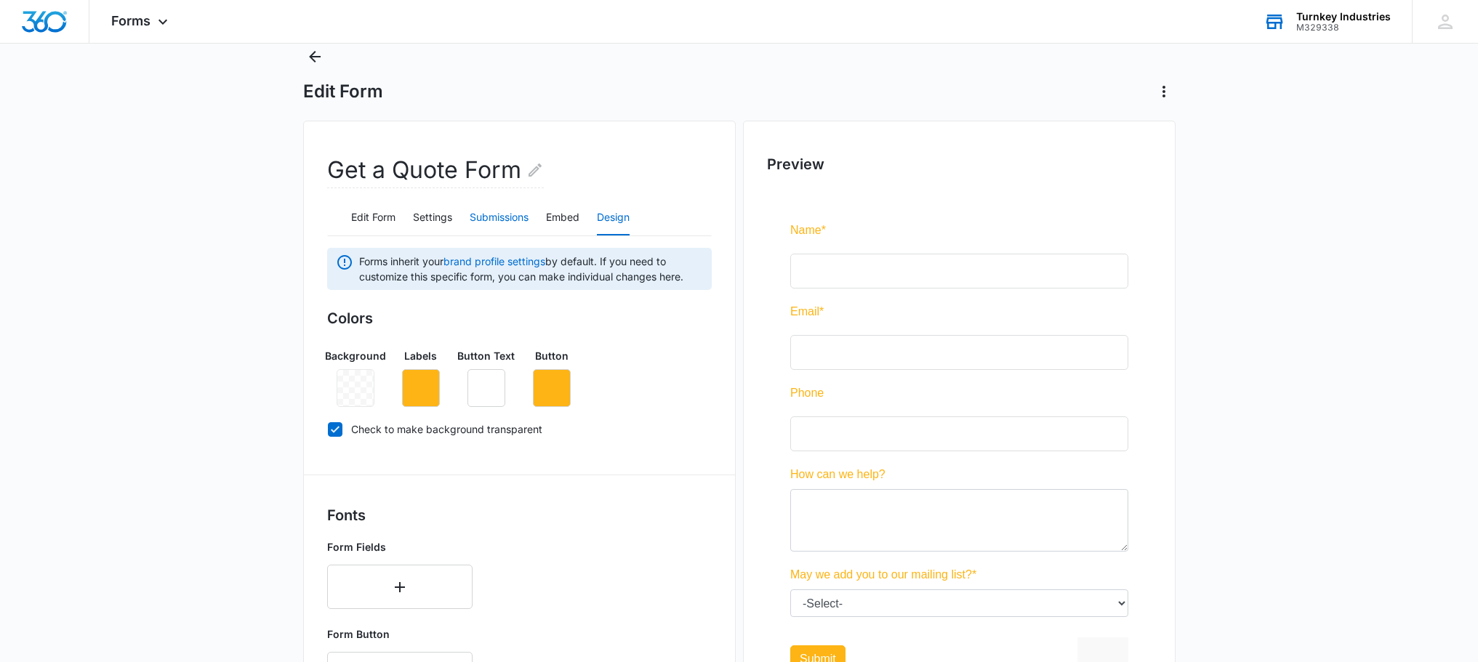
click at [511, 222] on button "Submissions" at bounding box center [499, 218] width 59 height 35
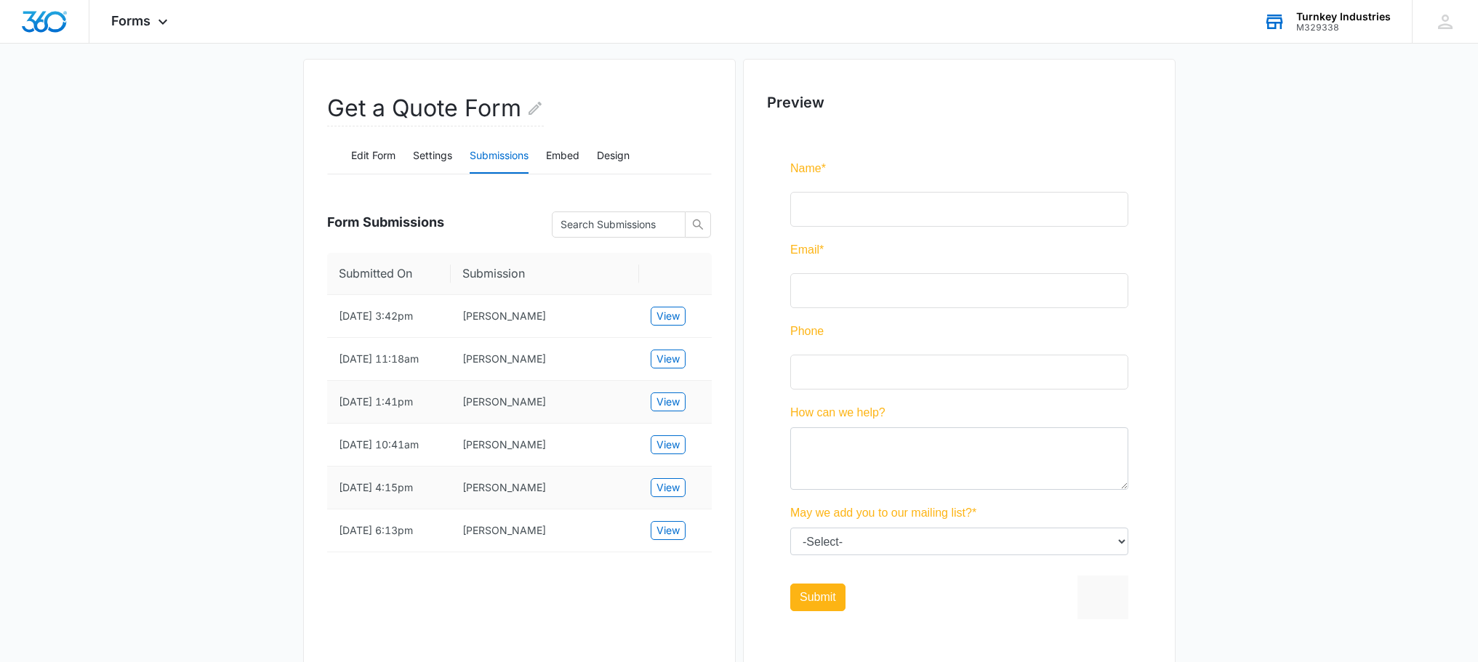
scroll to position [81, 0]
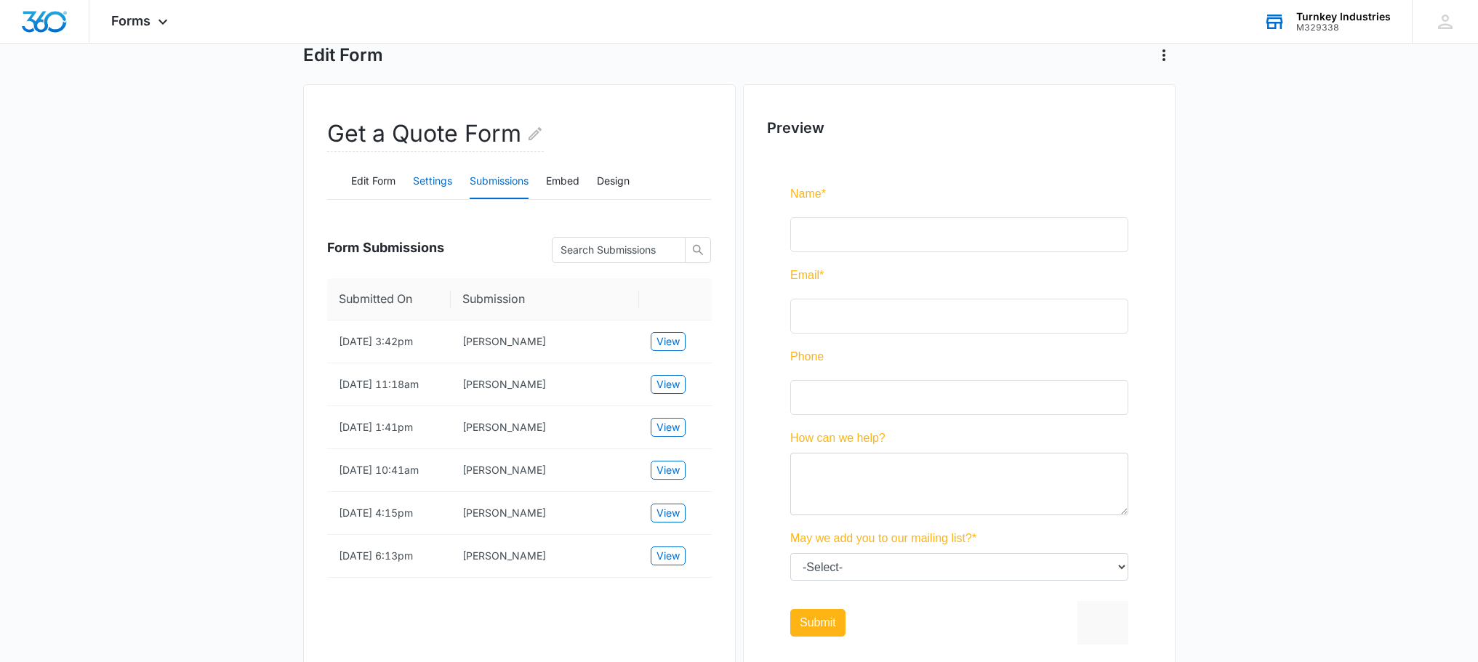
click at [436, 186] on button "Settings" at bounding box center [432, 181] width 39 height 35
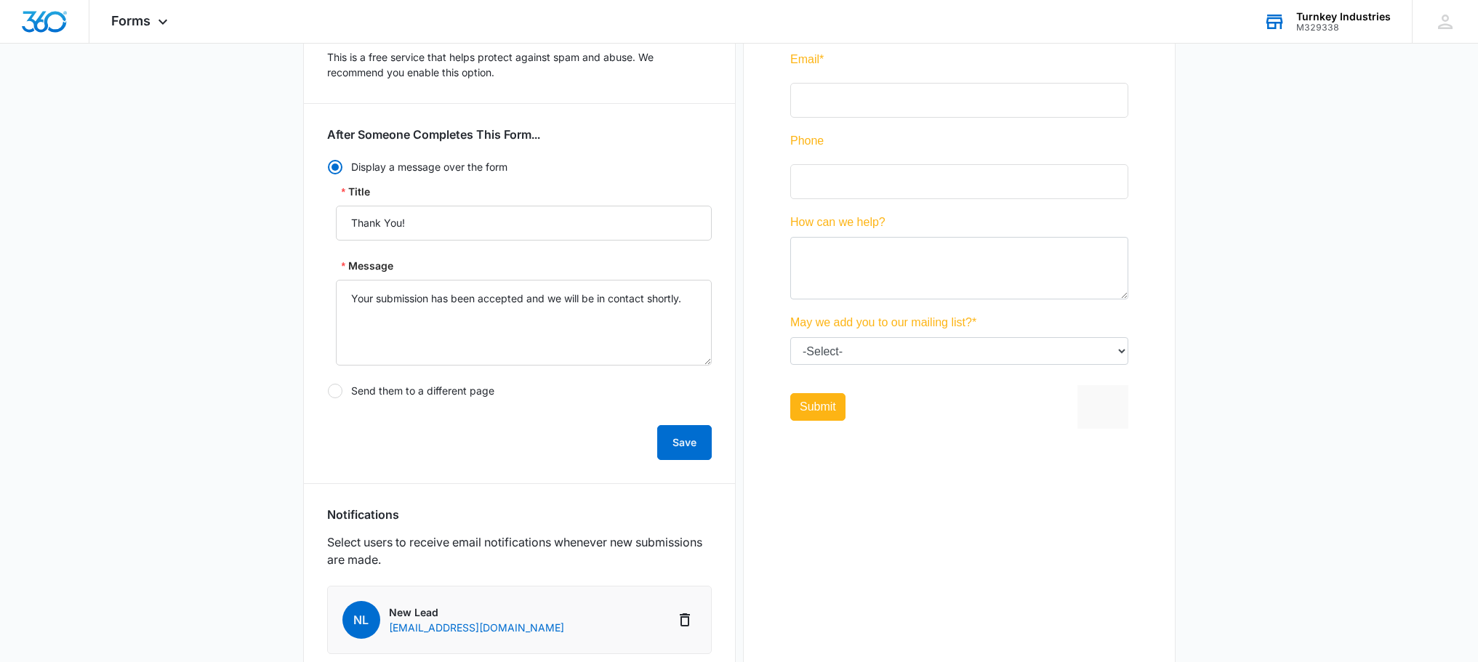
scroll to position [300, 0]
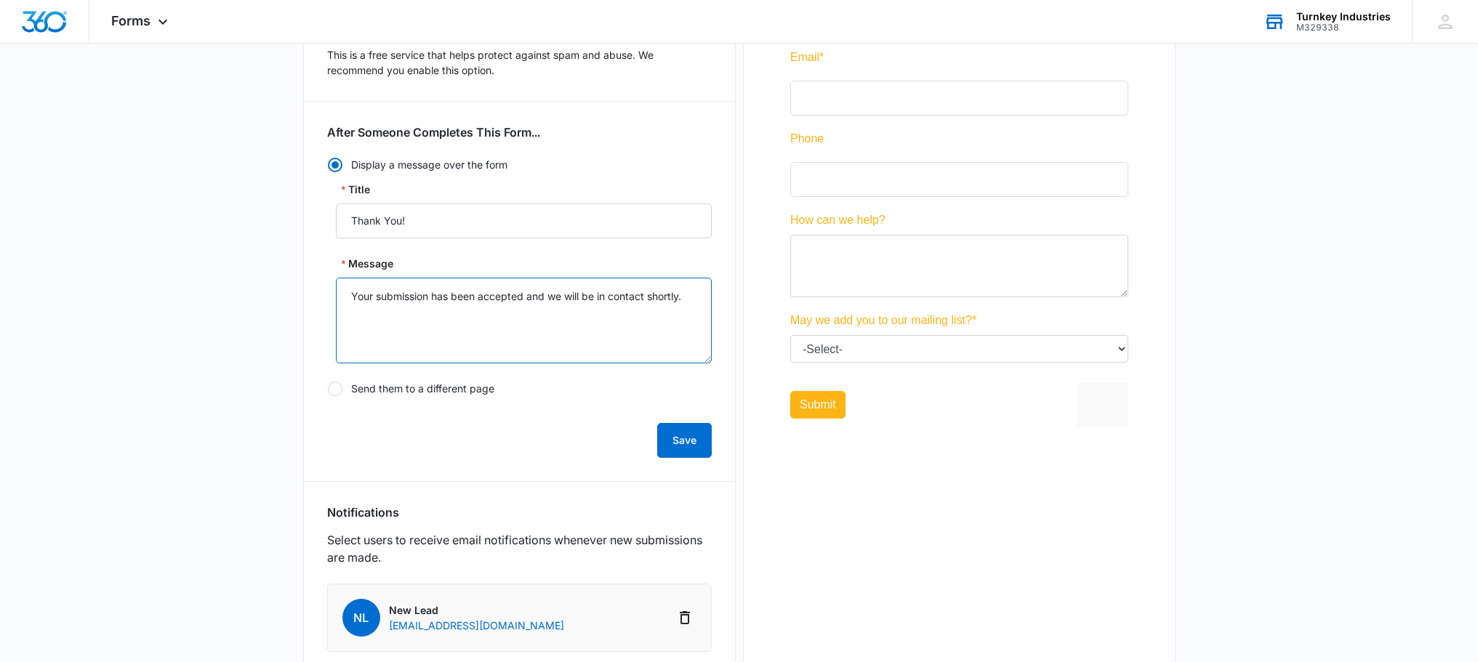
click at [499, 316] on textarea "Your submission has been accepted and we will be in contact shortly." at bounding box center [524, 321] width 376 height 86
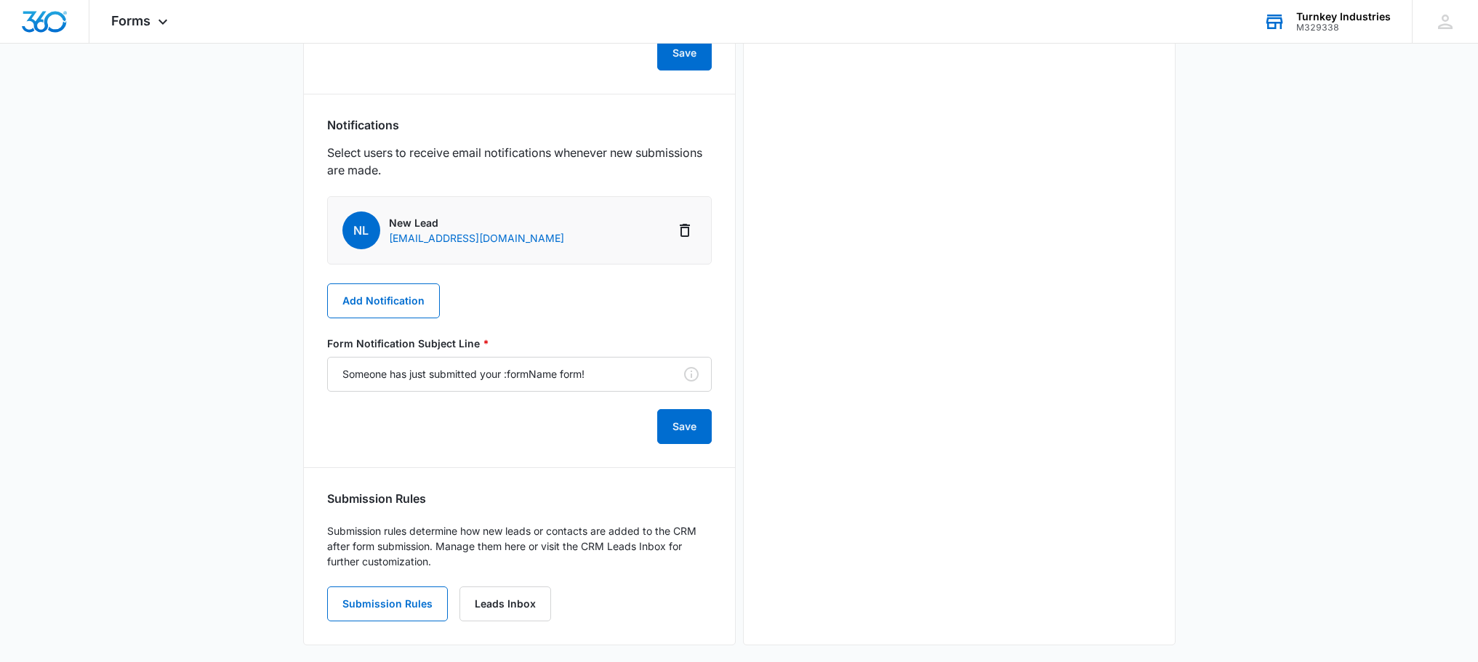
scroll to position [699, 0]
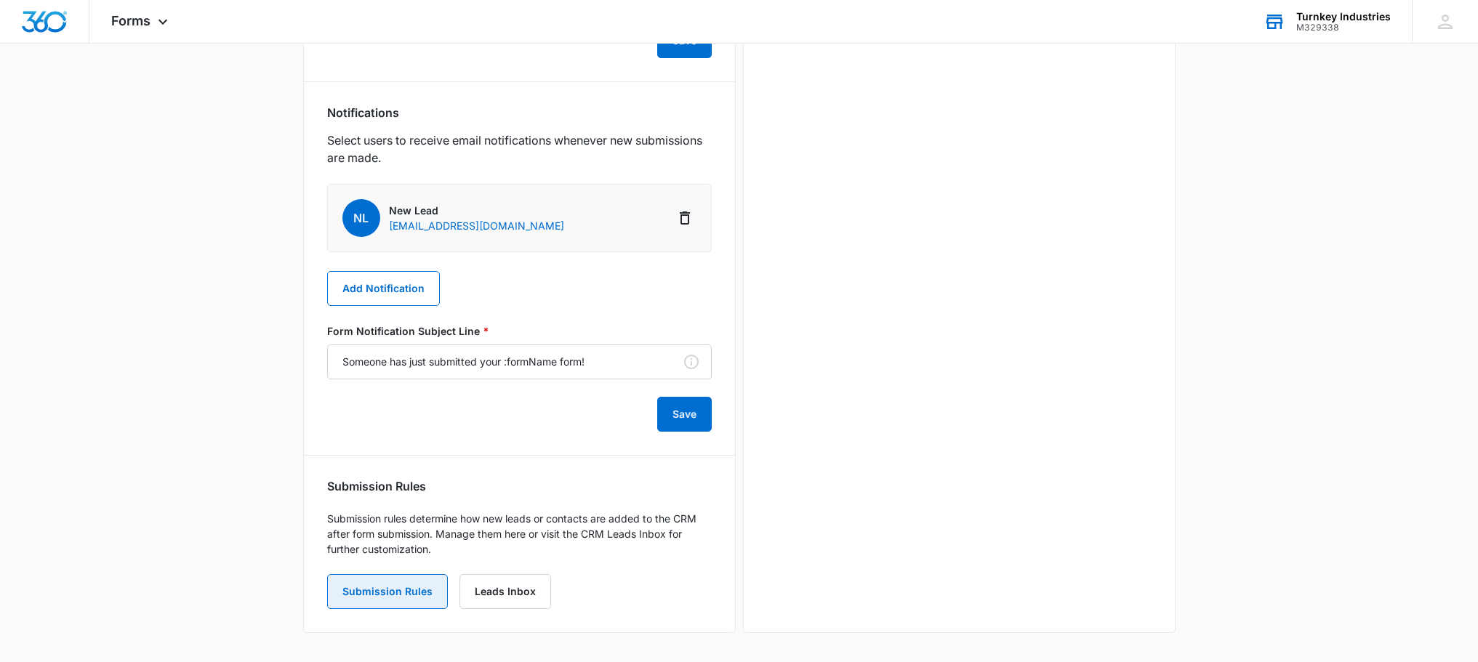
click at [377, 595] on button "Submission Rules" at bounding box center [387, 591] width 121 height 35
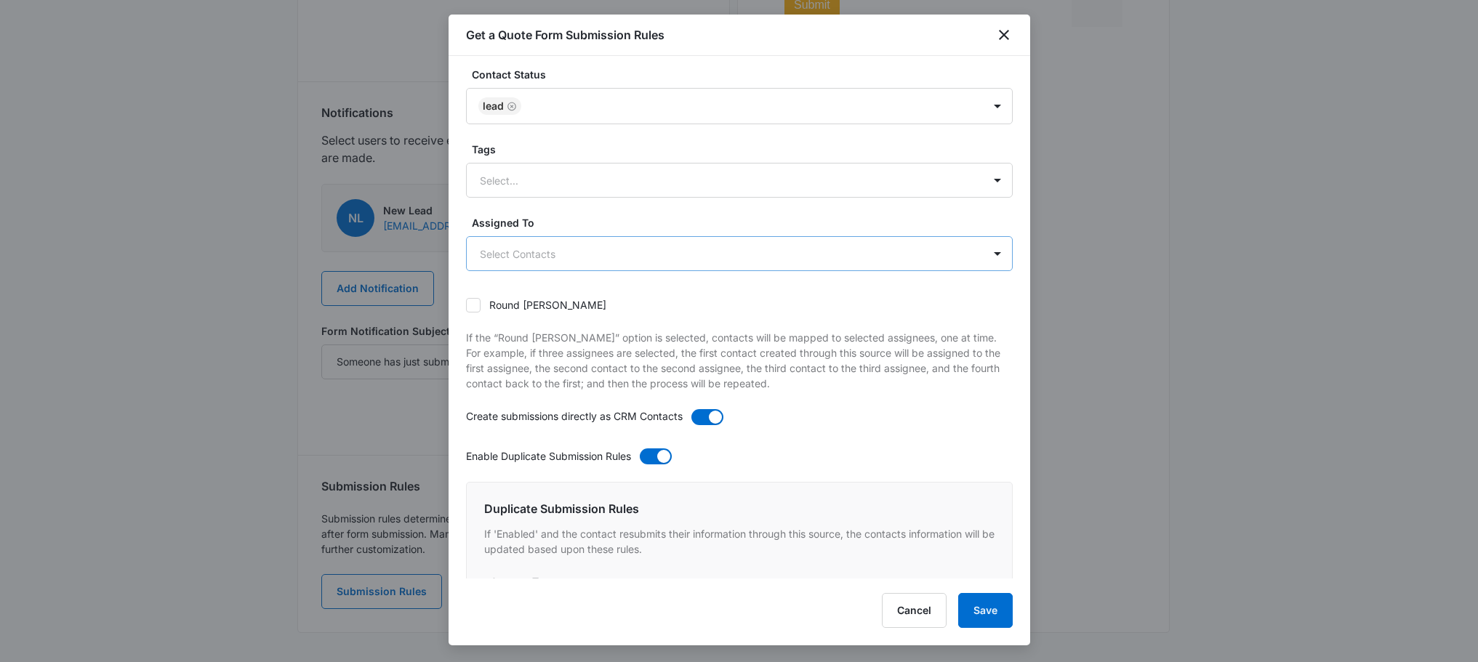
scroll to position [0, 0]
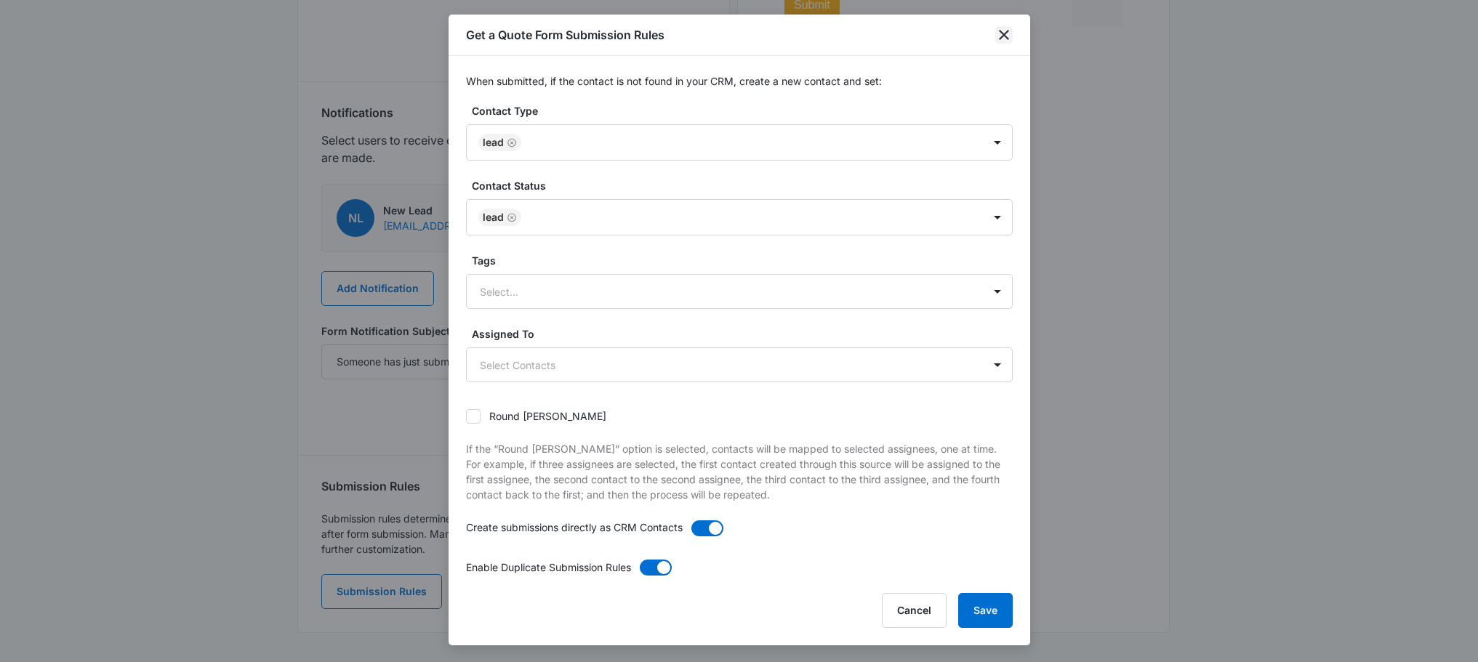
click at [995, 32] on icon "close" at bounding box center [1003, 34] width 17 height 17
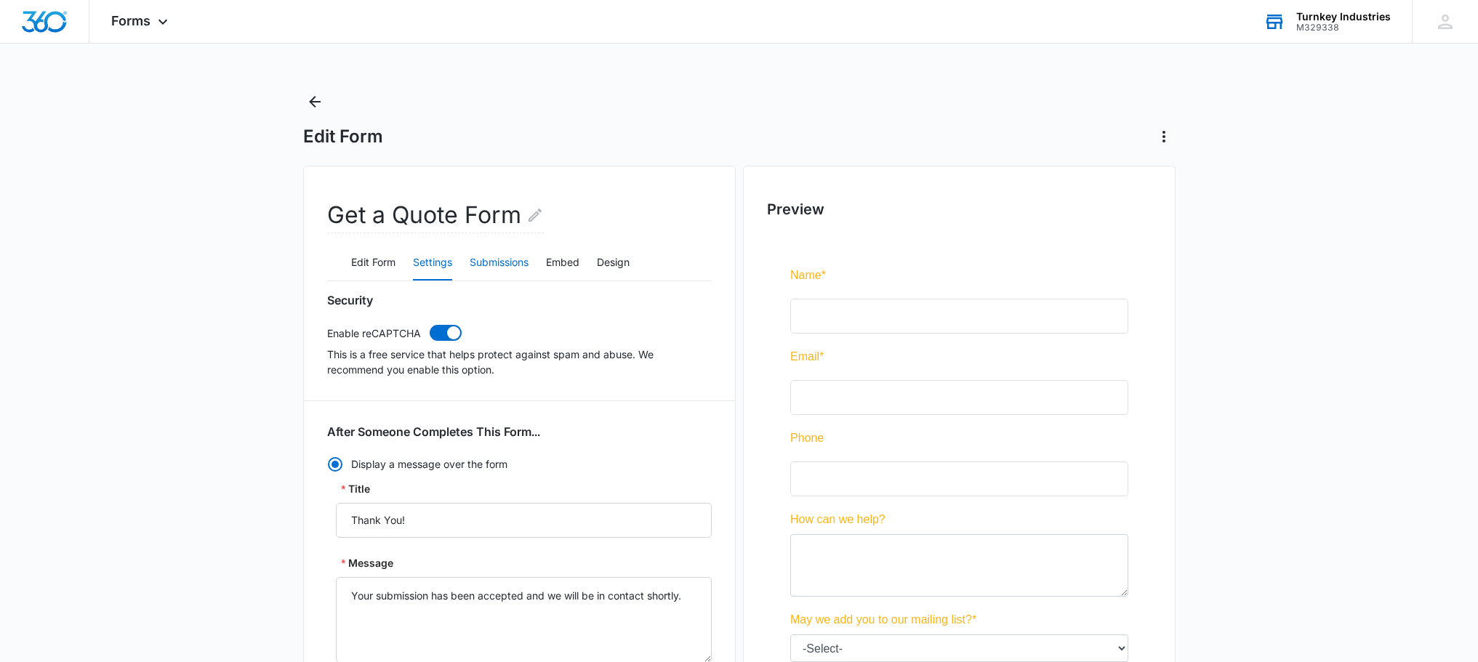
click at [490, 269] on button "Submissions" at bounding box center [499, 263] width 59 height 35
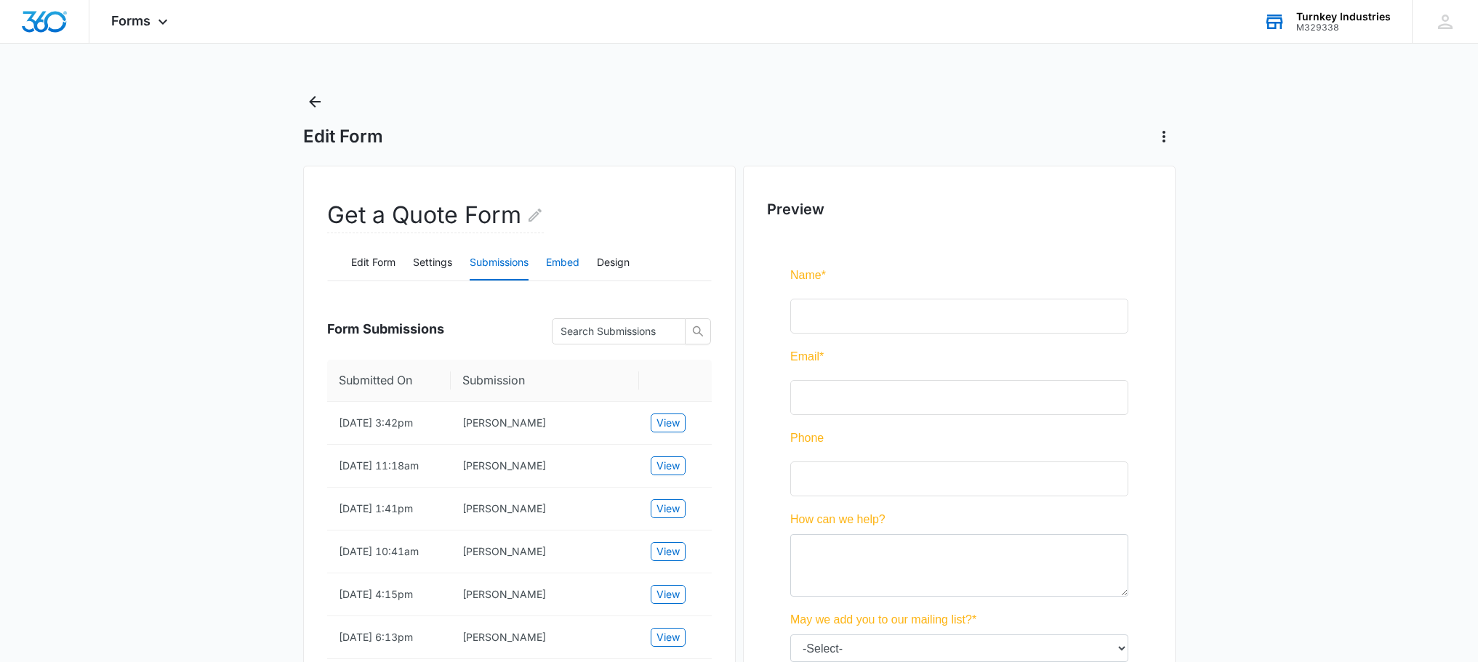
click at [556, 262] on button "Embed" at bounding box center [562, 263] width 33 height 35
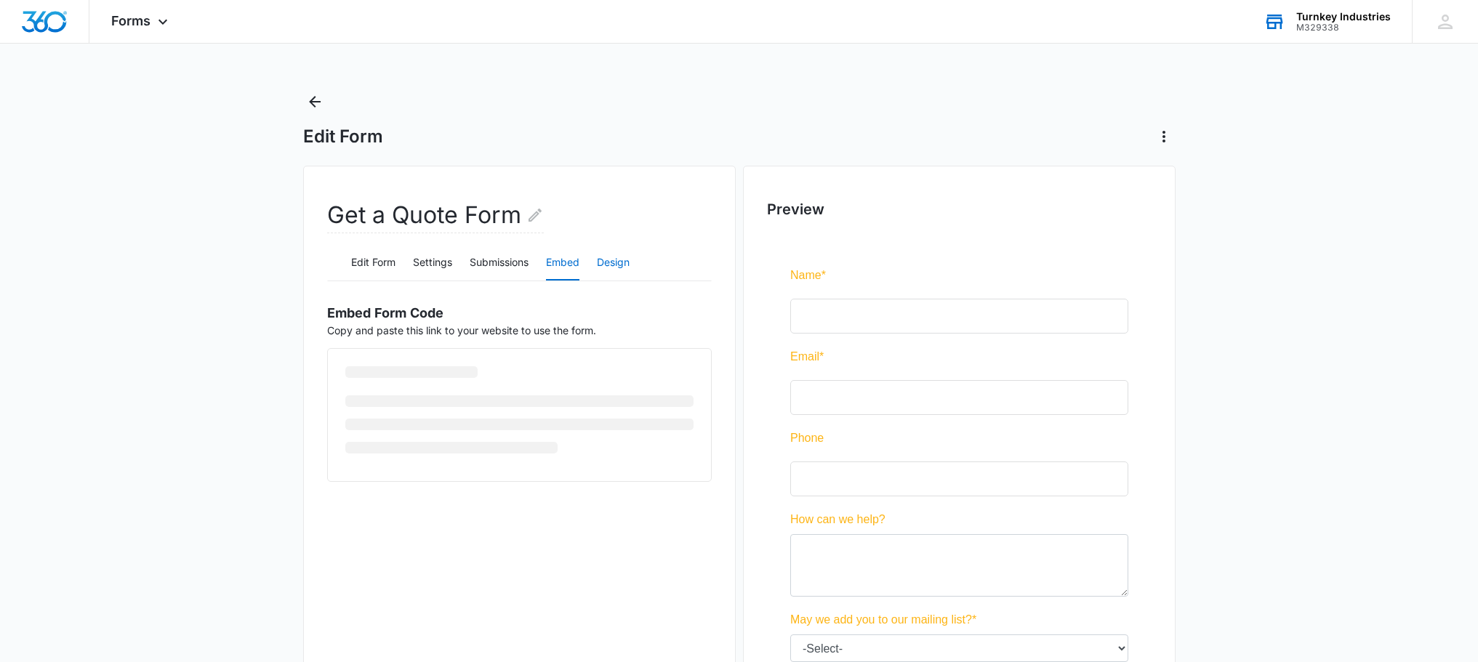
click at [615, 269] on button "Design" at bounding box center [613, 263] width 33 height 35
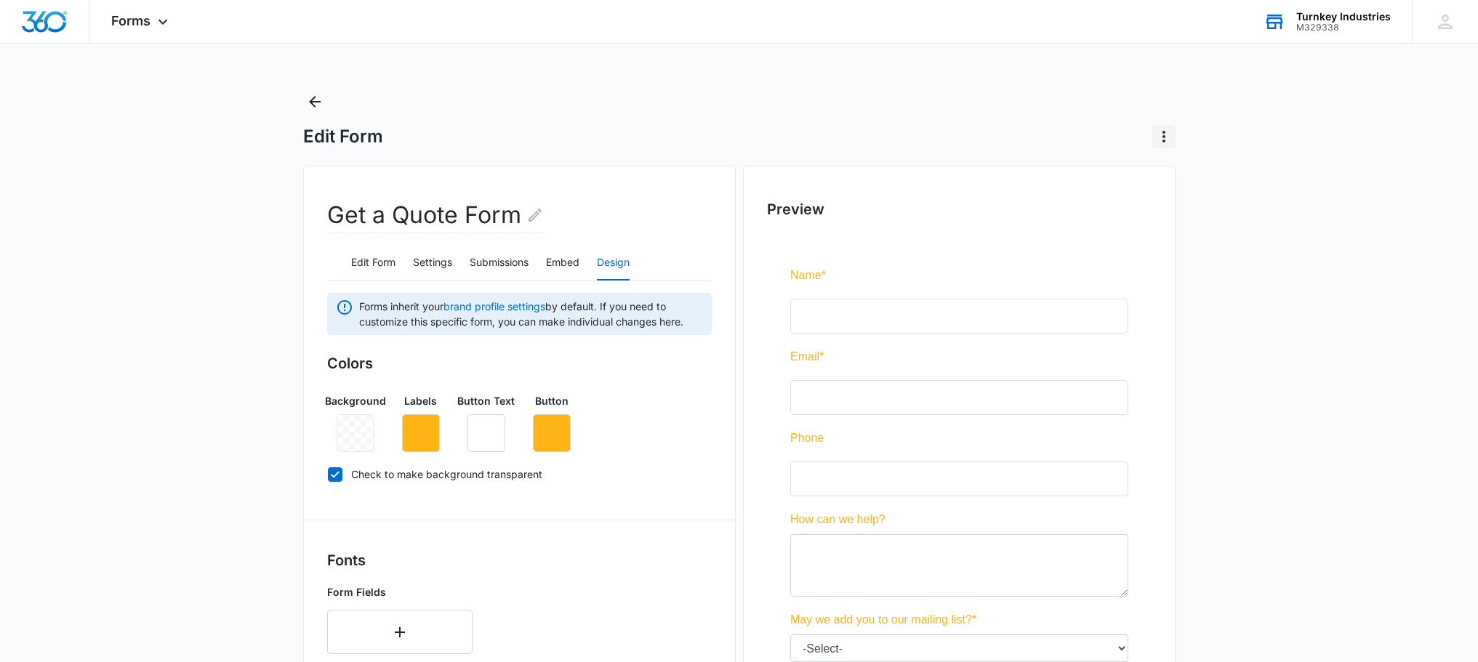
click at [1157, 134] on icon "Actions" at bounding box center [1163, 136] width 17 height 17
click at [1061, 120] on div "Edit Form" at bounding box center [739, 119] width 872 height 58
click at [497, 307] on link "brand profile settings" at bounding box center [494, 306] width 102 height 12
click at [154, 23] on icon at bounding box center [162, 25] width 17 height 17
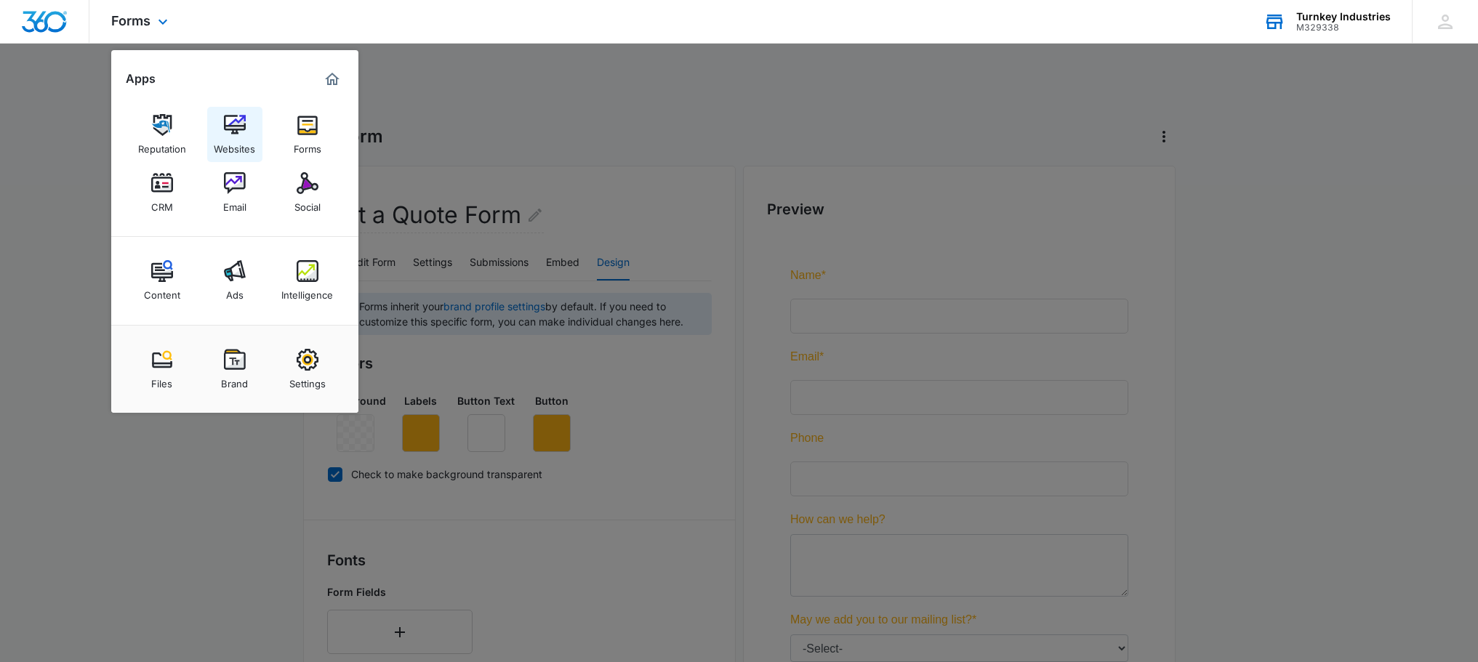
click at [219, 132] on link "Websites" at bounding box center [234, 134] width 55 height 55
